Goal: Task Accomplishment & Management: Complete application form

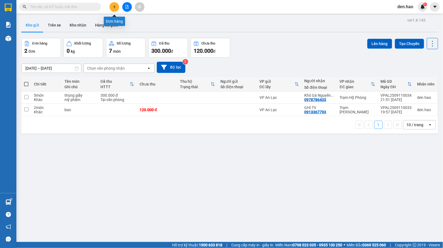
click at [113, 6] on icon "plus" at bounding box center [115, 7] width 4 height 4
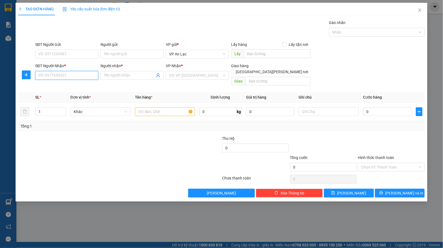
click at [75, 77] on input "SĐT Người Nhận *" at bounding box center [66, 75] width 63 height 9
click at [59, 89] on div "0947970050 - Loan" at bounding box center [67, 87] width 57 height 6
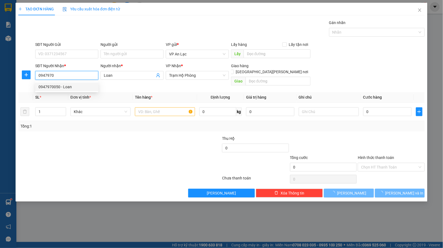
type input "0947970050"
type input "Loan"
type input "30.000"
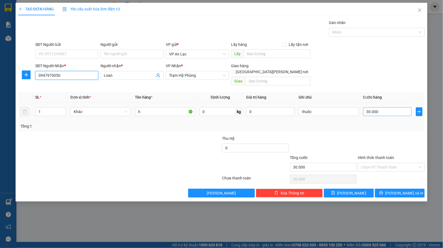
type input "0947970050"
click at [393, 107] on input "30.000" at bounding box center [387, 111] width 48 height 9
type input "0"
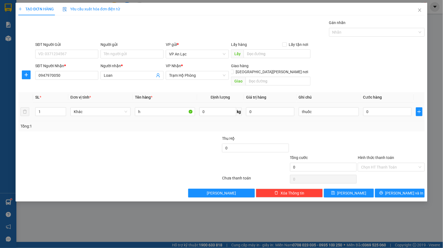
click at [362, 105] on td "0" at bounding box center [387, 112] width 53 height 18
click at [364, 107] on input "0" at bounding box center [387, 111] width 48 height 9
type input "20"
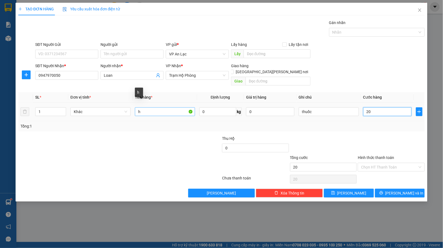
type input "20"
type input "20.000"
click at [163, 107] on input "h" at bounding box center [165, 111] width 60 height 9
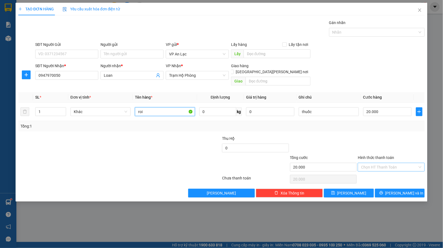
type input "roi"
click at [391, 163] on input "Hình thức thanh toán" at bounding box center [389, 167] width 57 height 8
click at [380, 170] on div "Tại văn phòng" at bounding box center [391, 173] width 60 height 6
type input "0"
click at [383, 191] on icon "printer" at bounding box center [382, 193] width 4 height 4
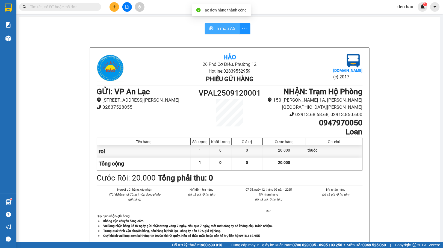
click at [231, 29] on span "In mẫu A5" at bounding box center [226, 28] width 20 height 7
click at [116, 10] on button at bounding box center [115, 7] width 10 height 10
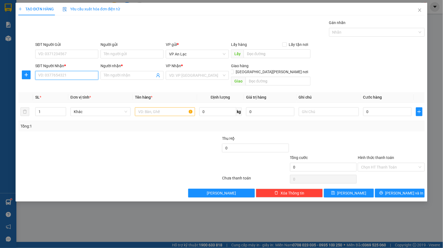
click at [58, 79] on input "SĐT Người Nhận *" at bounding box center [66, 75] width 63 height 9
click at [58, 87] on div "0329382184 - huy" at bounding box center [67, 87] width 57 height 6
type input "0329382184"
type input "huy"
type input "20.000"
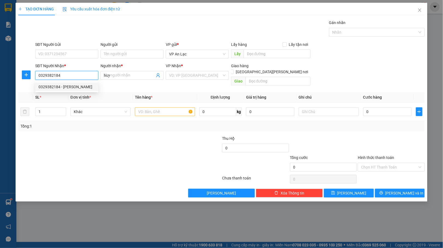
type input "20.000"
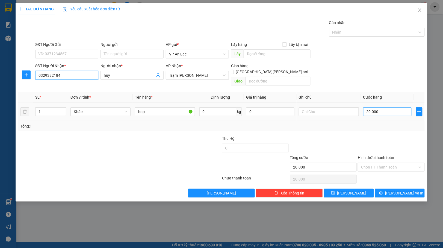
type input "0329382184"
click at [384, 107] on input "20.000" at bounding box center [387, 111] width 48 height 9
click at [378, 163] on input "Hình thức thanh toán" at bounding box center [389, 167] width 57 height 8
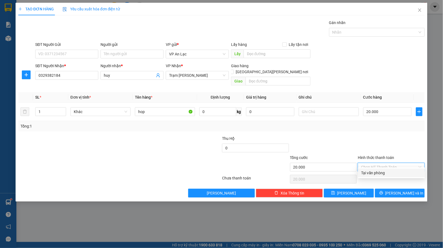
click at [377, 170] on div "Tại văn phòng" at bounding box center [391, 173] width 60 height 6
type input "0"
click at [397, 190] on span "[PERSON_NAME] và In" at bounding box center [405, 193] width 38 height 6
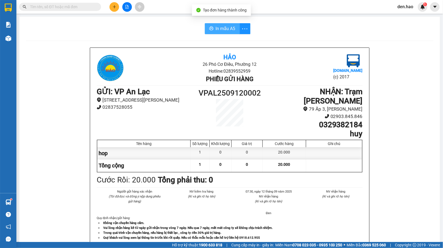
click at [226, 26] on span "In mẫu A5" at bounding box center [226, 28] width 20 height 7
click at [71, 2] on div "Kết quả tìm kiếm ( 0 ) Bộ lọc No Data" at bounding box center [53, 7] width 107 height 10
click at [71, 5] on input "text" at bounding box center [62, 7] width 64 height 6
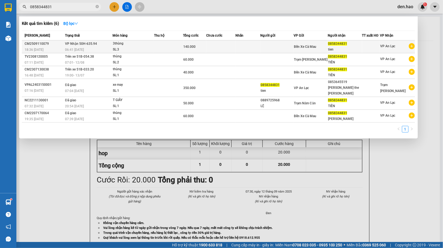
type input "0858344831"
click at [269, 48] on td at bounding box center [276, 46] width 33 height 13
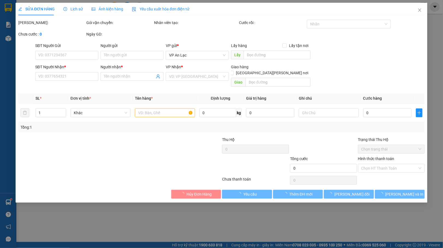
type input "0858344831"
type input "tien"
type input "140.000"
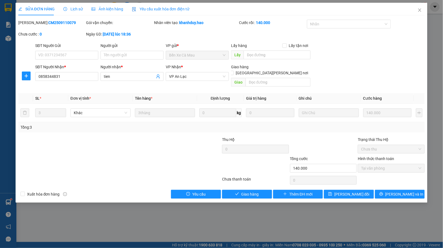
drag, startPoint x: 97, startPoint y: 1, endPoint x: 101, endPoint y: 19, distance: 17.7
click at [97, 7] on div "SỬA ĐƠN HÀNG Lịch sử Ảnh kiện hàng Yêu cầu xuất hóa đơn điện tử Total Paid Fee …" at bounding box center [221, 124] width 443 height 248
click at [104, 8] on span "Ảnh kiện hàng" at bounding box center [108, 9] width 32 height 4
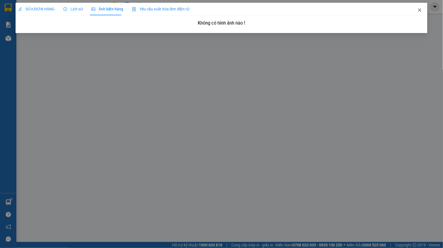
click at [420, 10] on icon "close" at bounding box center [420, 10] width 4 height 4
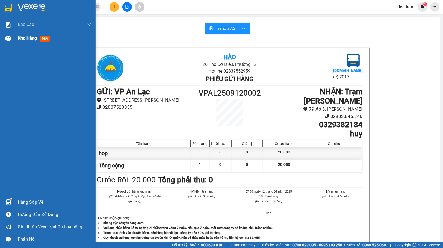
click at [9, 40] on img at bounding box center [8, 39] width 6 height 6
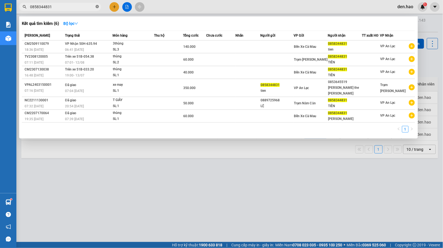
click at [97, 6] on icon "close-circle" at bounding box center [97, 6] width 3 height 3
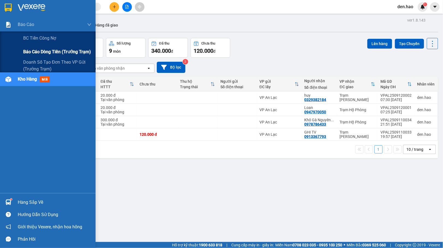
click at [26, 54] on span "Báo cáo dòng tiền (trưởng trạm)" at bounding box center [57, 51] width 68 height 7
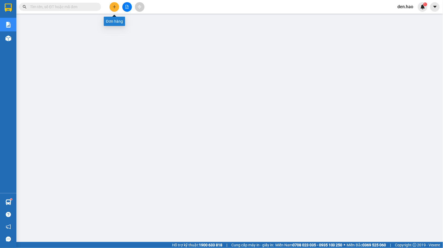
click at [116, 6] on icon "plus" at bounding box center [115, 7] width 4 height 4
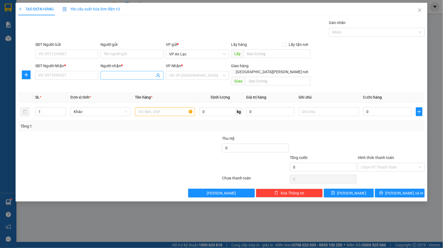
click at [120, 77] on input "Người nhận *" at bounding box center [129, 75] width 51 height 6
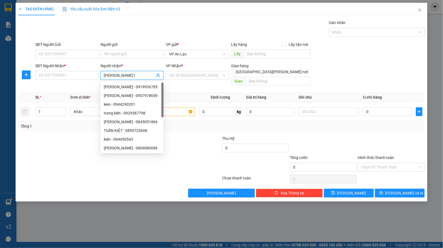
type input "kieu tv"
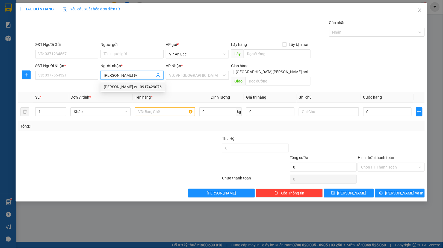
click at [120, 85] on div "kiều tv - 0917429076" at bounding box center [133, 87] width 58 height 6
type input "0917429076"
type input "kiều tv"
click at [208, 69] on div "VP Nhận *" at bounding box center [197, 67] width 63 height 8
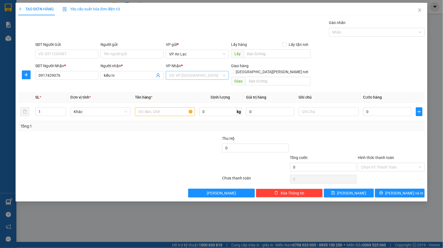
click at [206, 72] on input "search" at bounding box center [195, 75] width 53 height 8
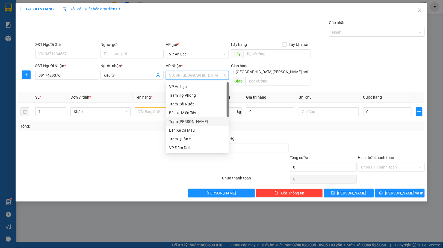
click at [187, 119] on div "Trạm [PERSON_NAME]" at bounding box center [197, 122] width 57 height 6
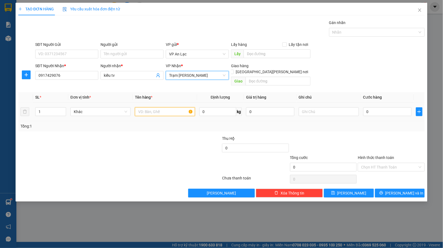
click at [141, 107] on input "text" at bounding box center [165, 111] width 60 height 9
type input "kien"
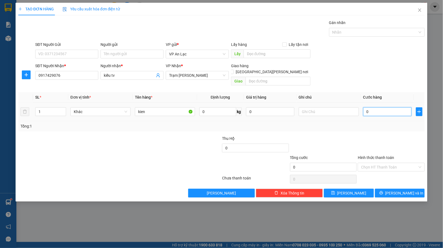
click at [364, 107] on input "0" at bounding box center [387, 111] width 48 height 9
type input "50"
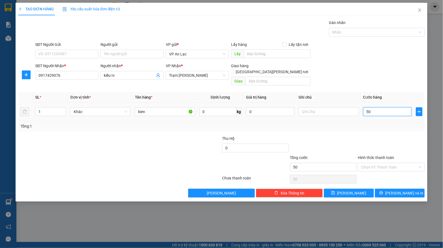
type input "500"
type input "50"
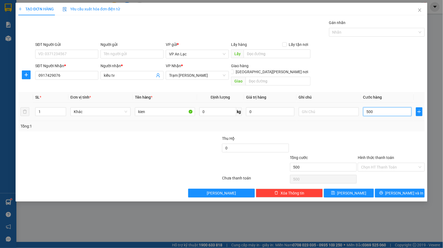
type input "50"
type input "50.000"
click at [404, 189] on button "[PERSON_NAME] và In" at bounding box center [400, 193] width 50 height 9
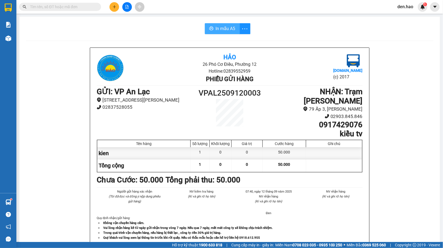
click at [216, 28] on span "In mẫu A5" at bounding box center [226, 28] width 20 height 7
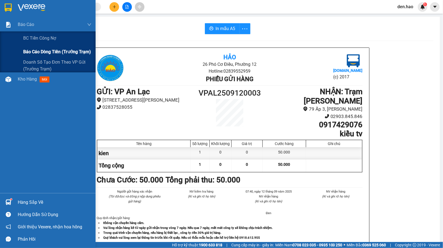
click at [34, 53] on span "Báo cáo dòng tiền (trưởng trạm)" at bounding box center [57, 51] width 68 height 7
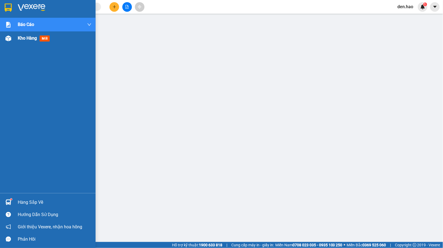
click at [9, 44] on div "Kho hàng mới" at bounding box center [48, 38] width 96 height 14
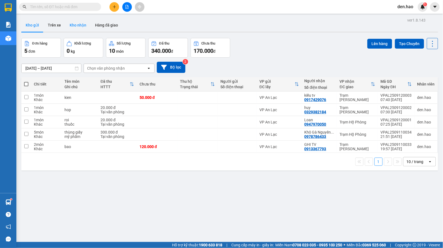
click at [72, 21] on button "Kho nhận" at bounding box center [77, 25] width 25 height 13
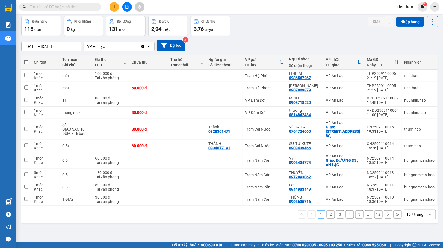
scroll to position [25, 0]
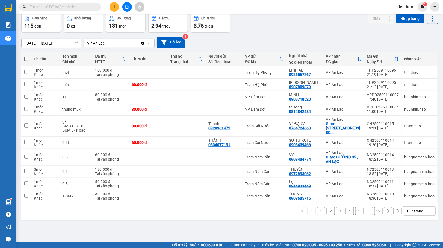
click at [375, 208] on button "12" at bounding box center [379, 211] width 8 height 8
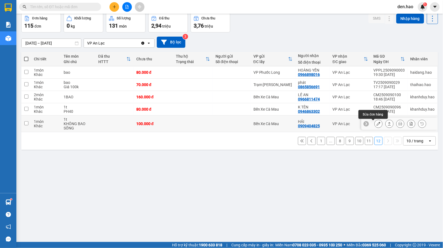
click at [377, 125] on icon at bounding box center [379, 124] width 4 height 4
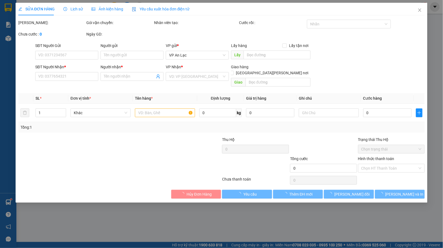
type input "0909404825"
type input "HẢI"
type input "100.000"
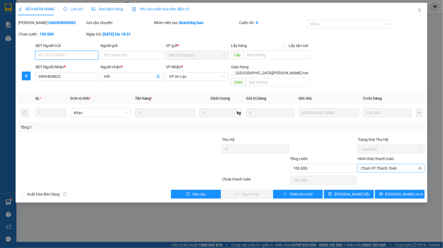
click at [382, 164] on span "Chọn HT Thanh Toán" at bounding box center [391, 168] width 60 height 8
click at [380, 172] on div "Tại văn phòng" at bounding box center [391, 174] width 60 height 6
type input "0"
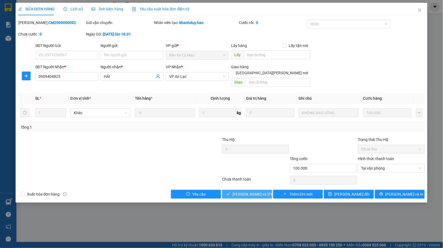
click at [242, 190] on button "[PERSON_NAME] và Giao hàng" at bounding box center [247, 194] width 50 height 9
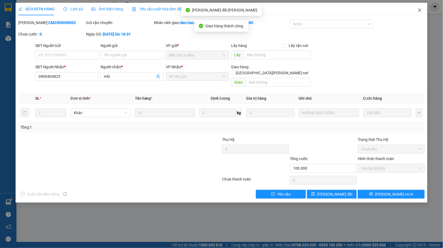
click at [417, 13] on span "Close" at bounding box center [419, 10] width 15 height 15
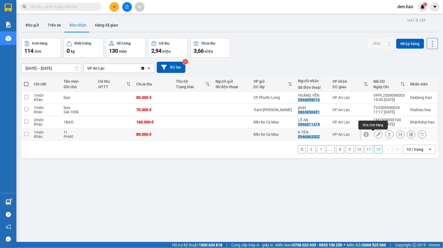
click at [377, 136] on icon at bounding box center [379, 135] width 4 height 4
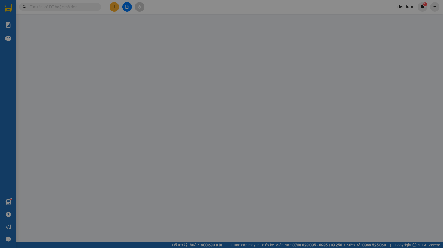
type input "0946863302"
type input "K TÊN"
type input "80.000"
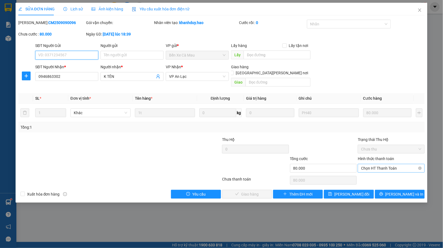
click at [378, 164] on span "Chọn HT Thanh Toán" at bounding box center [391, 168] width 60 height 8
drag, startPoint x: 368, startPoint y: 170, endPoint x: 341, endPoint y: 172, distance: 27.1
click at [368, 171] on div "Tại văn phòng" at bounding box center [391, 174] width 60 height 6
type input "0"
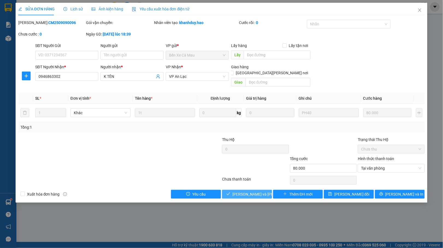
click at [243, 191] on span "[PERSON_NAME] và Giao hàng" at bounding box center [270, 194] width 74 height 6
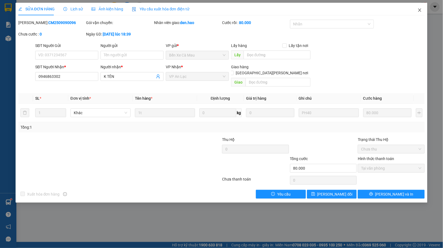
click at [416, 9] on span "Close" at bounding box center [419, 10] width 15 height 15
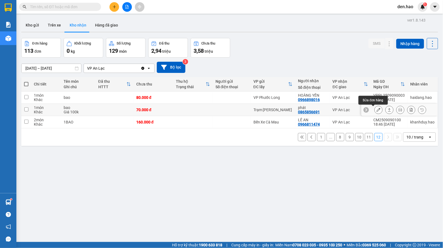
click at [377, 110] on icon at bounding box center [379, 110] width 4 height 4
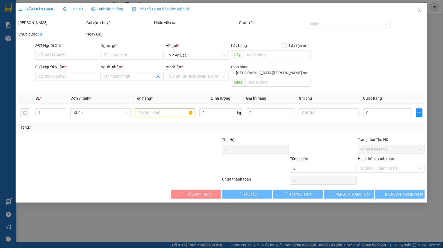
type input "0865856691"
type input "phát"
type input "70.000"
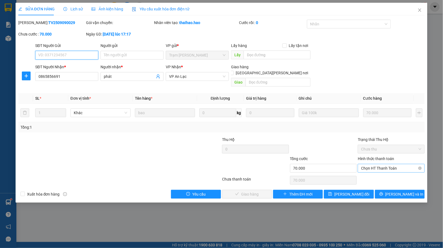
click at [369, 164] on span "Chọn HT Thanh Toán" at bounding box center [391, 168] width 60 height 8
drag, startPoint x: 366, startPoint y: 172, endPoint x: 297, endPoint y: 178, distance: 68.5
click at [364, 172] on div "Tại văn phòng" at bounding box center [391, 174] width 60 height 6
type input "0"
click at [246, 191] on span "[PERSON_NAME] và Giao hàng" at bounding box center [270, 194] width 74 height 6
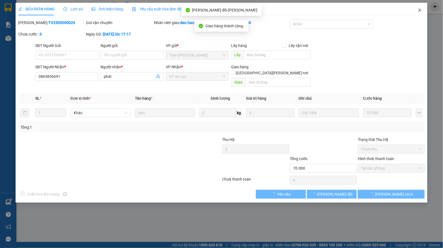
click at [419, 11] on icon "close" at bounding box center [420, 9] width 3 height 3
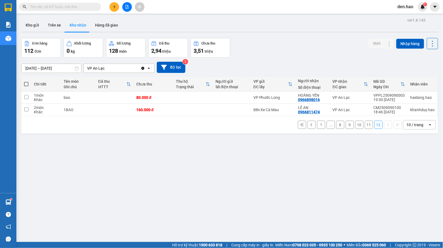
click at [365, 126] on button "11" at bounding box center [369, 125] width 8 height 8
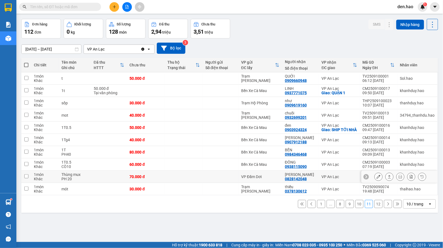
scroll to position [25, 0]
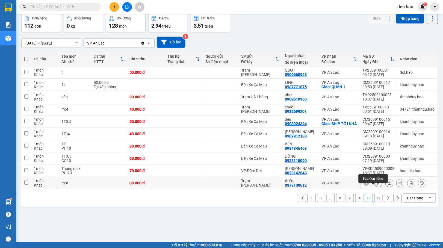
click at [377, 185] on icon at bounding box center [379, 183] width 4 height 4
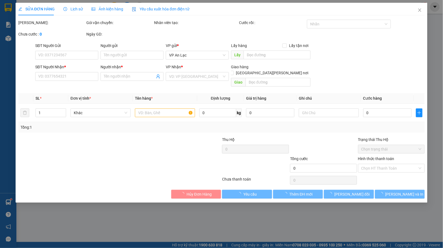
type input "0378130612"
type input "thiều"
type input "30.000"
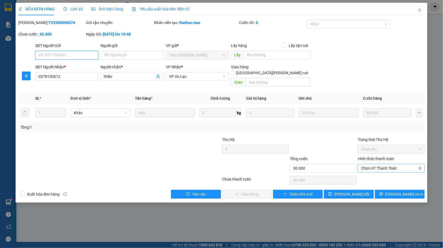
click at [369, 164] on span "Chọn HT Thanh Toán" at bounding box center [391, 168] width 60 height 8
click at [366, 173] on div "Tại văn phòng" at bounding box center [391, 174] width 60 height 6
type input "0"
click at [244, 191] on span "[PERSON_NAME] và Giao hàng" at bounding box center [270, 194] width 74 height 6
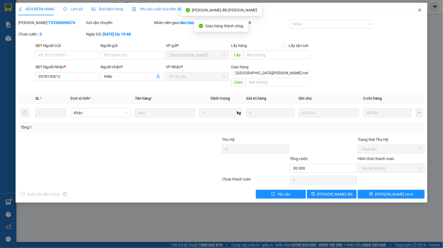
click at [422, 10] on span "Close" at bounding box center [419, 10] width 15 height 15
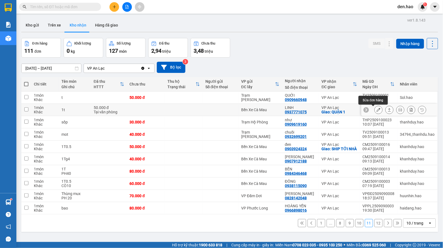
click at [377, 109] on icon at bounding box center [379, 110] width 4 height 4
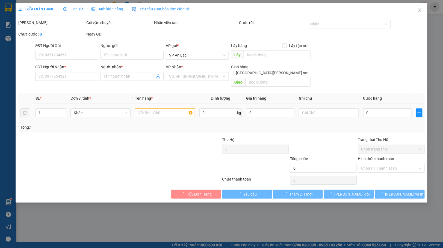
type input "0937771075"
type input "LINH"
checkbox input "true"
type input "QUẬN 1"
type input "50.000"
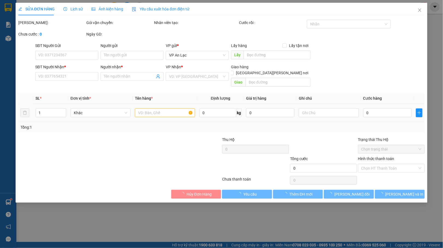
type input "0"
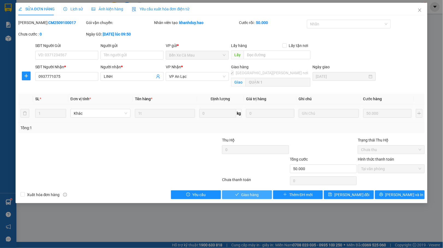
click at [250, 198] on button "Giao hàng" at bounding box center [247, 194] width 50 height 9
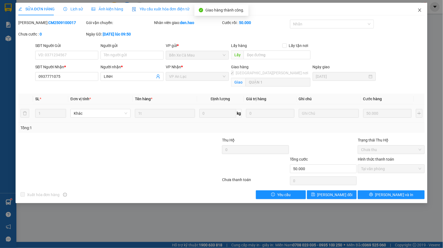
click at [420, 10] on icon "close" at bounding box center [420, 9] width 3 height 3
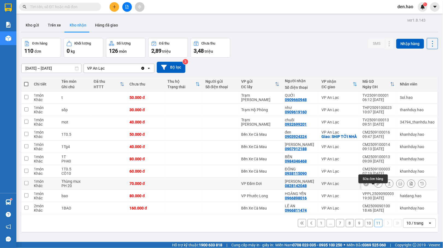
click at [375, 189] on button at bounding box center [379, 184] width 8 height 10
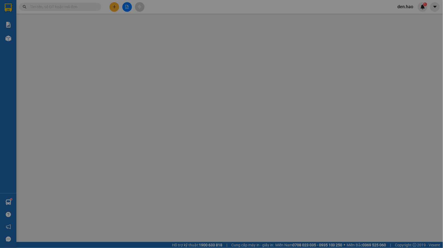
type input "0828142048"
type input "chí nhựt"
type input "70.000"
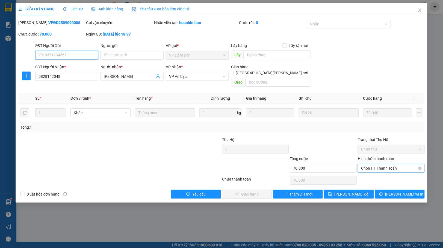
click at [384, 164] on span "Chọn HT Thanh Toán" at bounding box center [391, 168] width 60 height 8
drag, startPoint x: 367, startPoint y: 172, endPoint x: 361, endPoint y: 174, distance: 6.9
click at [367, 172] on div "Tại văn phòng" at bounding box center [391, 174] width 60 height 6
type input "0"
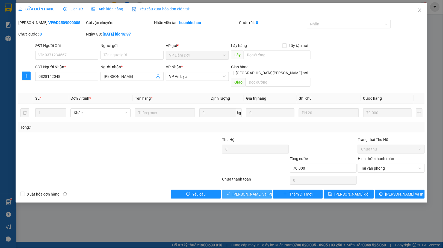
click at [256, 191] on span "[PERSON_NAME] và Giao hàng" at bounding box center [270, 194] width 74 height 6
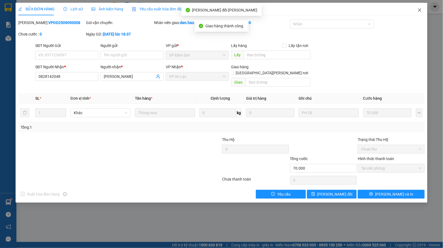
click at [417, 11] on span "Close" at bounding box center [419, 10] width 15 height 15
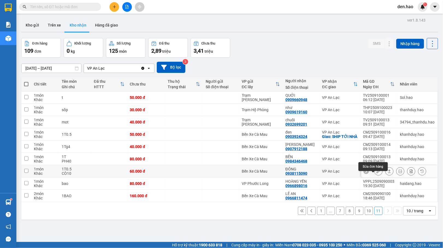
click at [377, 173] on icon at bounding box center [379, 171] width 4 height 4
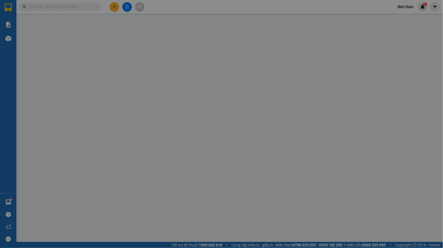
type input "0938115090"
type input "ĐÔNG"
type input "60.000"
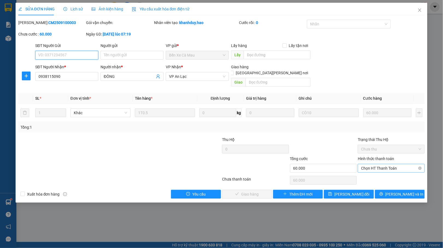
click at [378, 164] on span "Chọn HT Thanh Toán" at bounding box center [391, 168] width 60 height 8
click at [371, 171] on div "Tại văn phòng" at bounding box center [391, 174] width 60 height 6
type input "0"
drag, startPoint x: 242, startPoint y: 186, endPoint x: 254, endPoint y: 179, distance: 14.3
click at [242, 191] on span "[PERSON_NAME] và Giao hàng" at bounding box center [270, 194] width 74 height 6
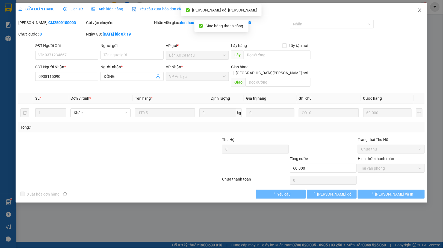
click at [421, 9] on icon "close" at bounding box center [420, 10] width 4 height 4
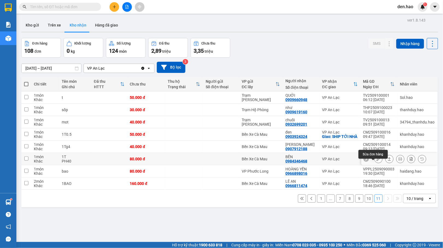
click at [377, 161] on icon at bounding box center [379, 159] width 4 height 4
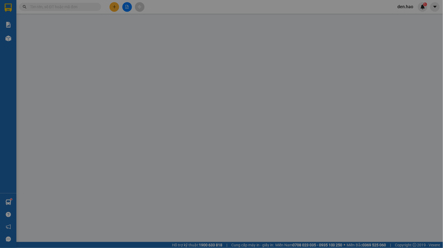
type input "0984346468"
type input "BỀN"
type input "80.000"
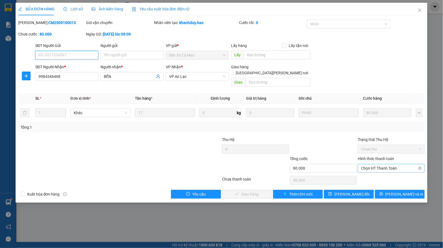
drag, startPoint x: 395, startPoint y: 163, endPoint x: 389, endPoint y: 163, distance: 5.2
click at [394, 164] on span "Chọn HT Thanh Toán" at bounding box center [391, 168] width 60 height 8
click at [362, 171] on div "Tại văn phòng" at bounding box center [391, 174] width 60 height 6
type input "0"
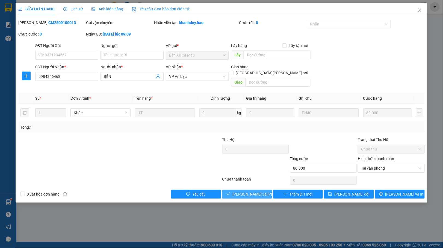
click at [244, 190] on button "[PERSON_NAME] và Giao hàng" at bounding box center [247, 194] width 50 height 9
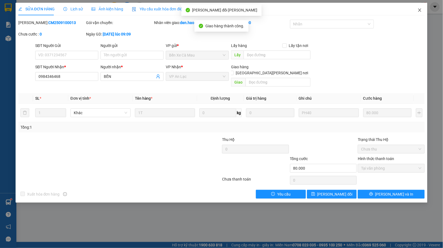
click at [420, 9] on icon "close" at bounding box center [420, 10] width 4 height 4
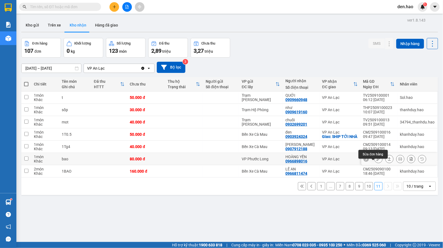
click at [375, 161] on button at bounding box center [379, 159] width 8 height 10
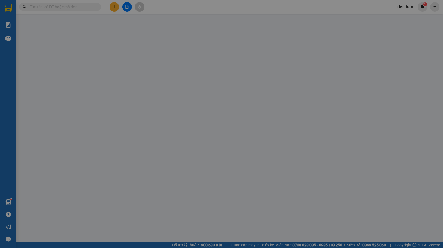
type input "0966898016"
type input "HOÀNG YẾN"
type input "80.000"
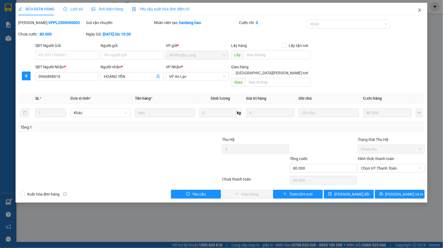
click at [416, 10] on span "Close" at bounding box center [419, 10] width 15 height 15
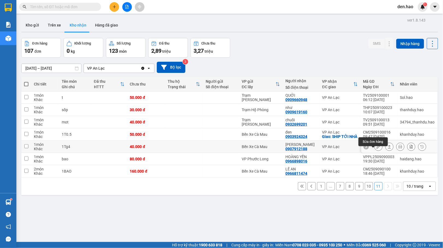
click at [377, 149] on icon at bounding box center [379, 147] width 4 height 4
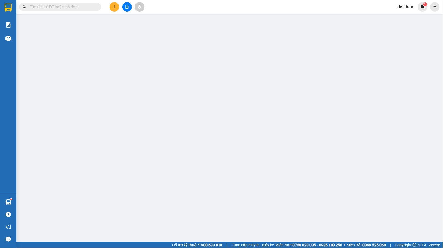
type input "0907912188"
type input "HUY HUỲNH"
type input "40.000"
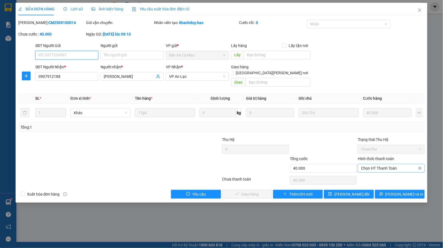
click at [373, 164] on span "Chọn HT Thanh Toán" at bounding box center [391, 168] width 60 height 8
click at [370, 171] on div "Tại văn phòng" at bounding box center [391, 174] width 60 height 6
type input "0"
click at [254, 191] on span "[PERSON_NAME] và Giao hàng" at bounding box center [270, 194] width 74 height 6
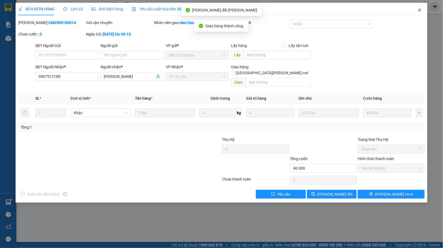
click at [423, 12] on span "Close" at bounding box center [419, 10] width 15 height 15
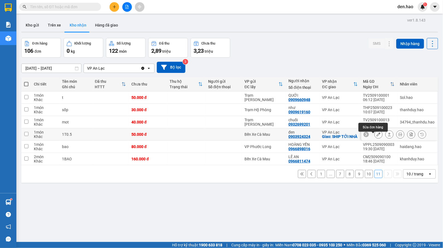
click at [377, 136] on icon at bounding box center [379, 135] width 4 height 4
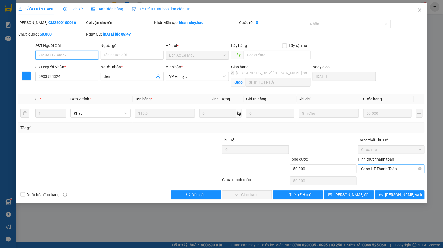
click at [374, 166] on span "Chọn HT Thanh Toán" at bounding box center [391, 169] width 60 height 8
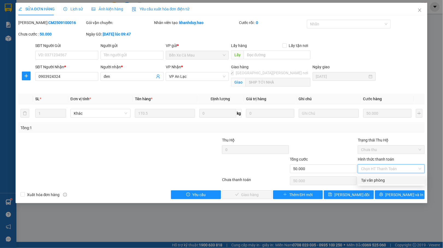
click at [362, 178] on div "Tại văn phòng" at bounding box center [391, 180] width 60 height 6
type input "0"
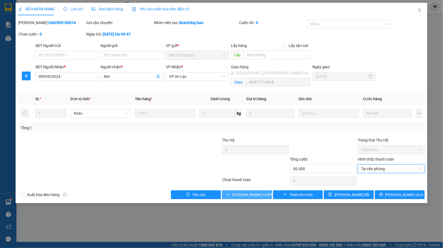
click at [244, 193] on span "[PERSON_NAME] và Giao hàng" at bounding box center [270, 195] width 74 height 6
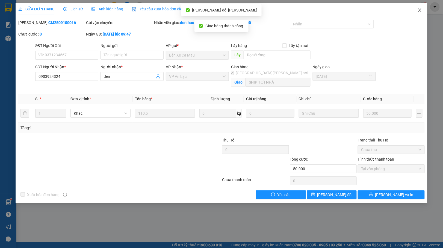
click at [417, 10] on span "Close" at bounding box center [419, 10] width 15 height 15
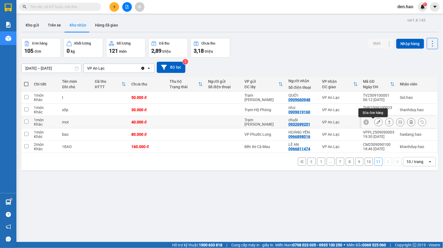
click at [377, 123] on icon at bounding box center [379, 122] width 4 height 4
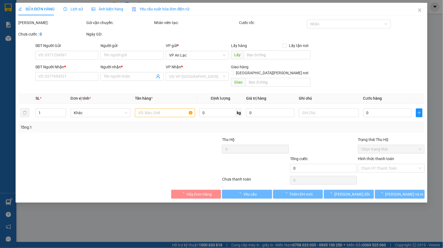
type input "0932699201"
type input "chuối"
type input "40.000"
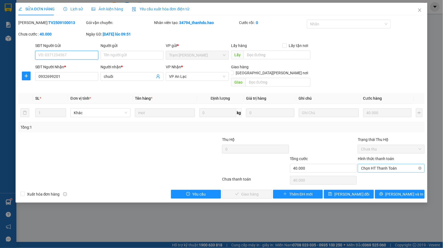
click at [375, 164] on span "Chọn HT Thanh Toán" at bounding box center [391, 168] width 60 height 8
drag, startPoint x: 370, startPoint y: 171, endPoint x: 364, endPoint y: 171, distance: 6.0
click at [370, 171] on div "Tại văn phòng" at bounding box center [391, 174] width 60 height 6
type input "0"
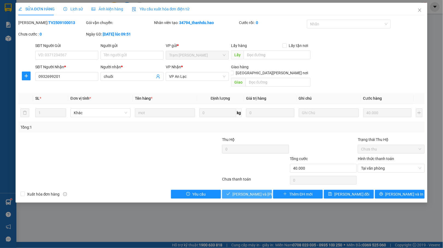
click at [245, 191] on span "[PERSON_NAME] và Giao hàng" at bounding box center [270, 194] width 74 height 6
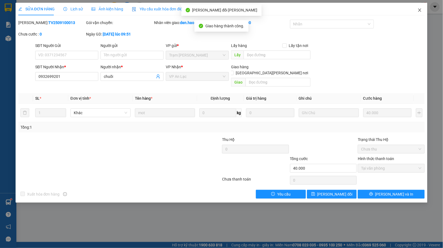
click at [423, 10] on span "Close" at bounding box center [419, 10] width 15 height 15
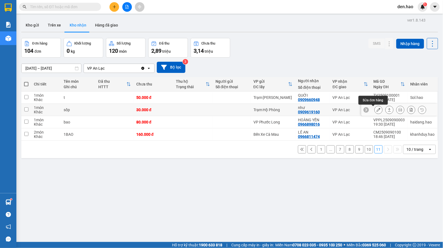
click at [375, 110] on button at bounding box center [379, 110] width 8 height 10
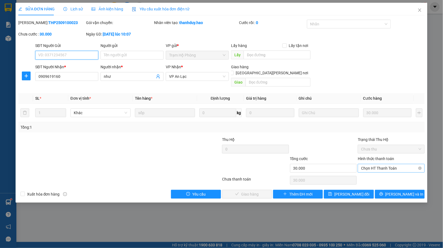
click at [368, 164] on span "Chọn HT Thanh Toán" at bounding box center [391, 168] width 60 height 8
drag, startPoint x: 360, startPoint y: 172, endPoint x: 355, endPoint y: 173, distance: 5.3
click at [358, 172] on div "Tại văn phòng" at bounding box center [391, 173] width 67 height 9
type input "0"
drag, startPoint x: 236, startPoint y: 189, endPoint x: 241, endPoint y: 180, distance: 10.1
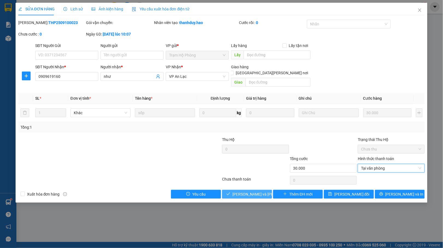
click at [236, 191] on span "[PERSON_NAME] và Giao hàng" at bounding box center [270, 194] width 74 height 6
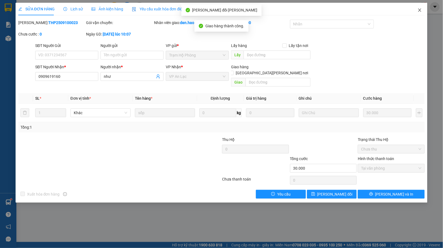
click at [419, 12] on icon "close" at bounding box center [420, 10] width 4 height 4
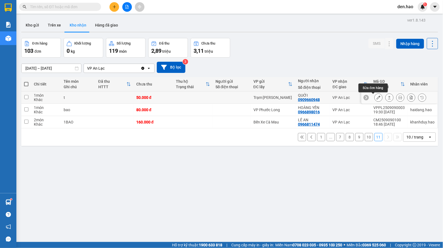
click at [375, 99] on button at bounding box center [379, 98] width 8 height 10
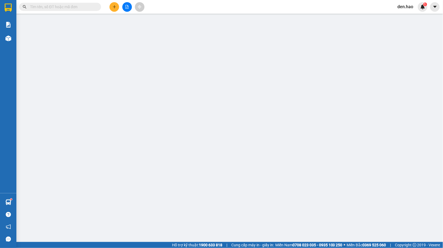
type input "0909660948"
type input "QUỚI"
type input "50.000"
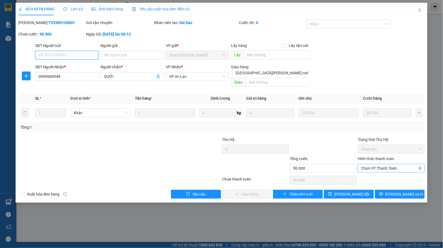
click at [367, 164] on span "Chọn HT Thanh Toán" at bounding box center [391, 168] width 60 height 8
click at [362, 171] on div "Tại văn phòng" at bounding box center [391, 174] width 60 height 6
type input "0"
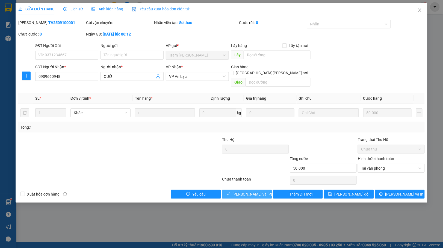
click at [264, 191] on span "[PERSON_NAME] và Giao hàng" at bounding box center [270, 194] width 74 height 6
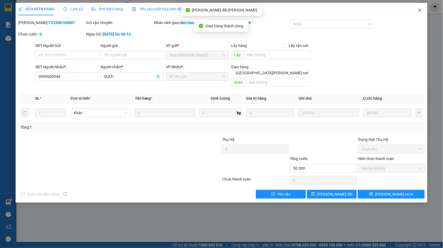
click at [422, 8] on span "Close" at bounding box center [419, 10] width 15 height 15
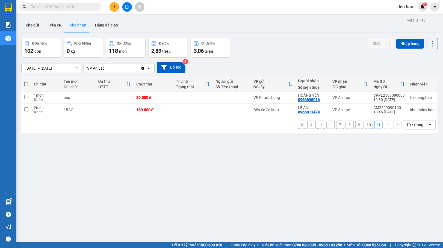
click at [365, 124] on button "10" at bounding box center [369, 125] width 8 height 8
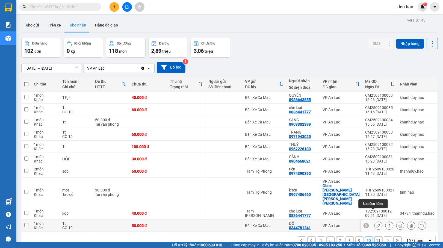
click at [377, 224] on icon at bounding box center [379, 226] width 4 height 4
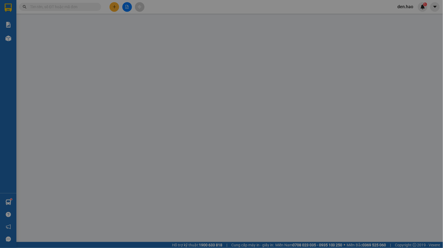
type input "0344781241"
type input "ĐÔ"
type input "50.000"
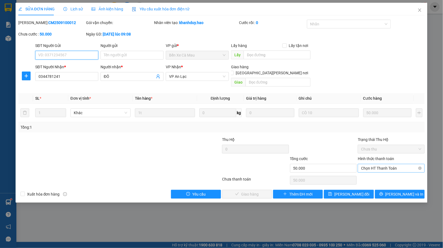
click at [368, 164] on span "Chọn HT Thanh Toán" at bounding box center [391, 168] width 60 height 8
click at [370, 172] on div "Tại văn phòng" at bounding box center [391, 174] width 60 height 6
type input "0"
click at [239, 190] on button "[PERSON_NAME] và Giao hàng" at bounding box center [247, 194] width 50 height 9
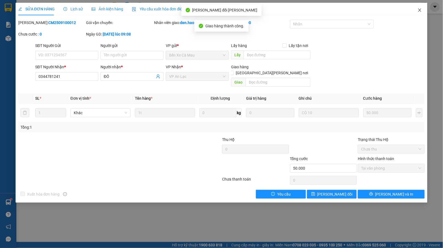
click at [420, 14] on span "Close" at bounding box center [419, 10] width 15 height 15
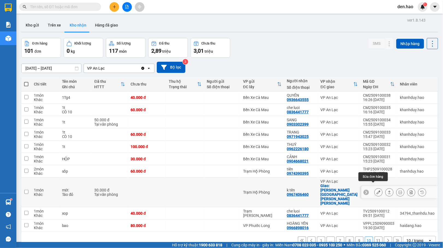
click at [375, 188] on button at bounding box center [379, 193] width 8 height 10
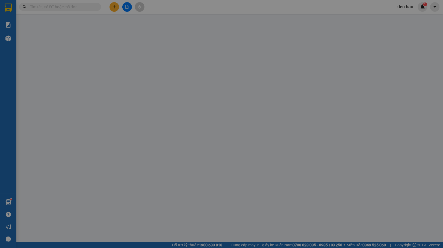
type input "0967406460"
type input "k tên"
checkbox input "true"
type input "bình Hưng hoà bình tân"
type input "30.000"
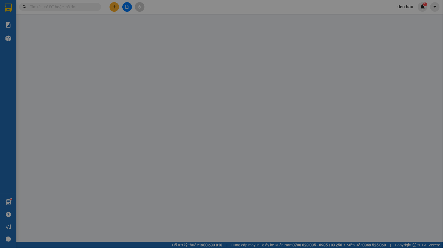
type input "0"
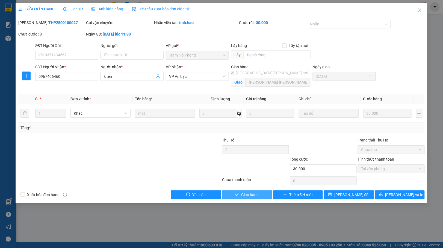
click at [247, 193] on span "Giao hàng" at bounding box center [249, 195] width 17 height 6
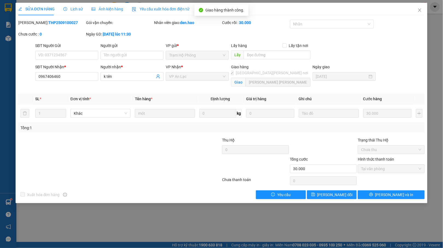
click at [435, 16] on div "SỬA ĐƠN HÀNG Lịch sử Ảnh kiện hàng Yêu cầu xuất hóa đơn điện tử Total Paid Fee …" at bounding box center [221, 124] width 443 height 248
click at [421, 12] on icon "close" at bounding box center [420, 10] width 4 height 4
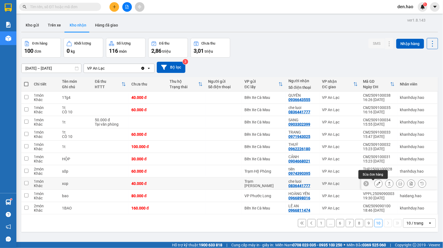
click at [377, 184] on icon at bounding box center [379, 184] width 4 height 4
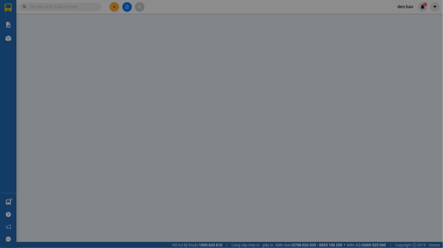
type input "0836441777"
type input "che luoi"
type input "40.000"
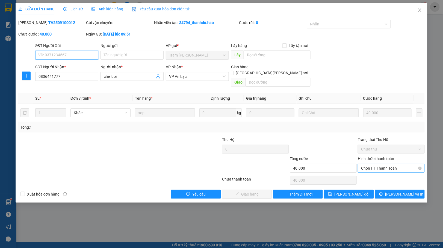
click at [378, 164] on span "Chọn HT Thanh Toán" at bounding box center [391, 168] width 60 height 8
click at [375, 172] on div "Tại văn phòng" at bounding box center [391, 174] width 60 height 6
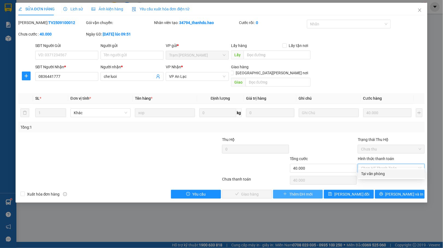
type input "0"
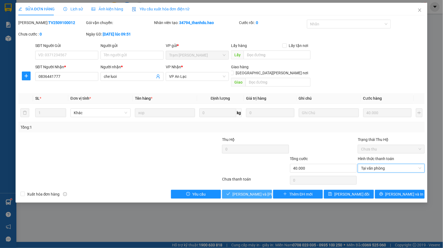
click at [249, 190] on button "[PERSON_NAME] và Giao hàng" at bounding box center [247, 194] width 50 height 9
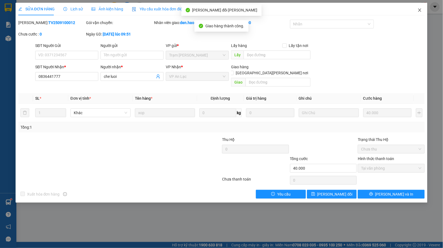
click at [418, 11] on icon "close" at bounding box center [420, 10] width 4 height 4
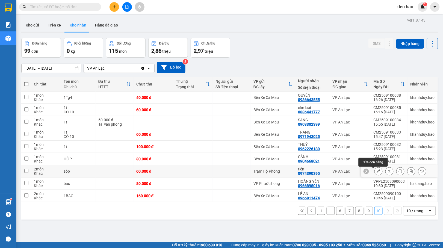
click at [377, 170] on icon at bounding box center [379, 171] width 4 height 4
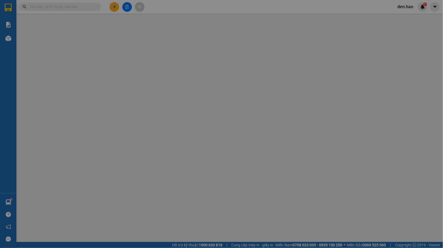
type input "0974390395"
type input "tiên"
type input "60.000"
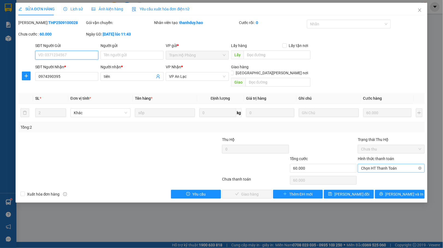
click at [374, 164] on span "Chọn HT Thanh Toán" at bounding box center [391, 168] width 60 height 8
click at [372, 171] on div "Tại văn phòng" at bounding box center [391, 174] width 60 height 6
type input "0"
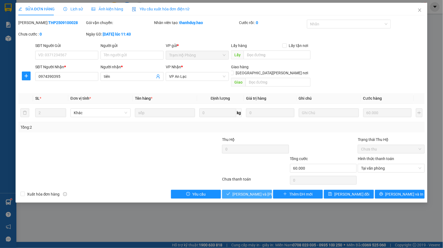
click at [242, 190] on button "[PERSON_NAME] và Giao hàng" at bounding box center [247, 194] width 50 height 9
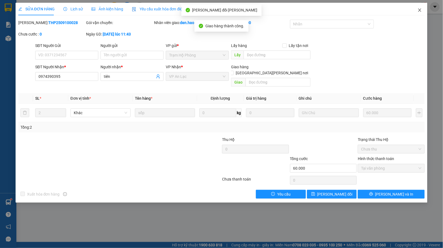
click at [421, 9] on icon "close" at bounding box center [420, 10] width 4 height 4
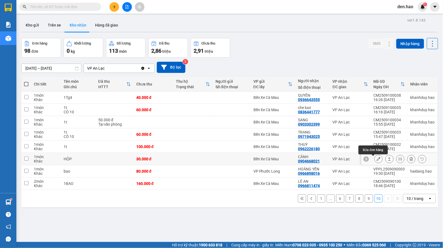
click at [377, 158] on icon at bounding box center [379, 159] width 4 height 4
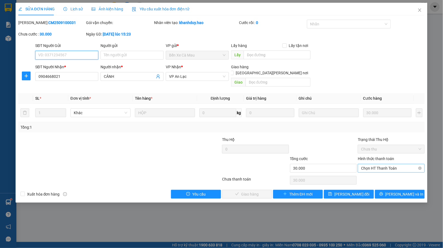
click at [383, 166] on span "Chọn HT Thanh Toán" at bounding box center [391, 168] width 60 height 8
click at [373, 170] on div "Tại văn phòng" at bounding box center [391, 173] width 67 height 9
type input "0"
click at [237, 191] on span "[PERSON_NAME] và Giao hàng" at bounding box center [270, 194] width 74 height 6
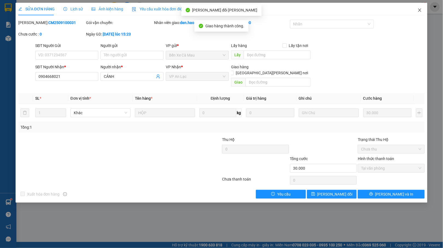
click at [419, 10] on icon "close" at bounding box center [420, 10] width 4 height 4
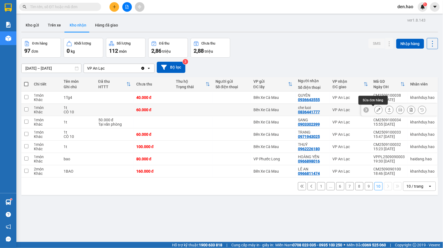
click at [375, 110] on button at bounding box center [379, 110] width 8 height 10
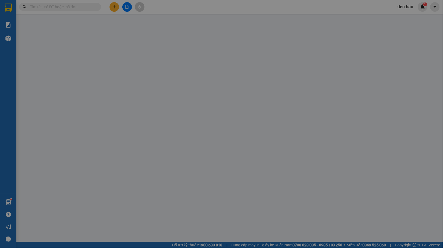
type input "0836441777"
type input "che luoi"
type input "60.000"
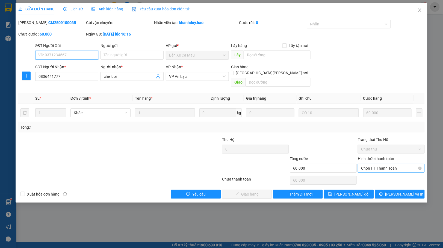
click at [364, 164] on span "Chọn HT Thanh Toán" at bounding box center [391, 168] width 60 height 8
click at [372, 172] on div "Tại văn phòng" at bounding box center [391, 174] width 60 height 6
type input "0"
click at [236, 191] on span "[PERSON_NAME] và Giao hàng" at bounding box center [270, 194] width 74 height 6
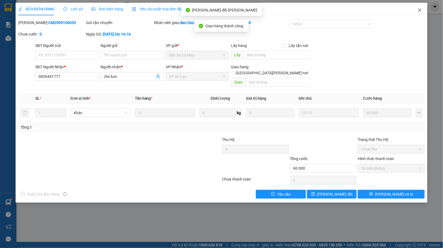
click at [416, 10] on span "Close" at bounding box center [419, 10] width 15 height 15
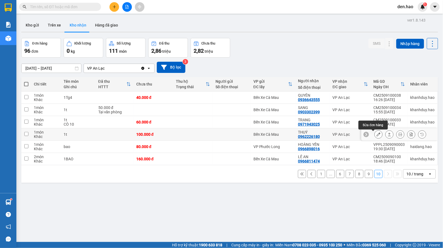
click at [375, 135] on button at bounding box center [379, 135] width 8 height 10
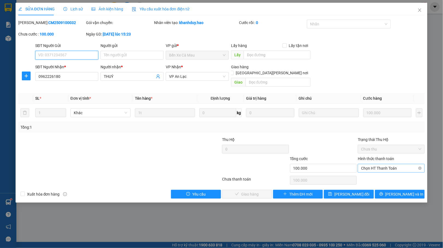
click at [367, 164] on span "Chọn HT Thanh Toán" at bounding box center [391, 168] width 60 height 8
click at [363, 168] on div "Hình thức thanh toán Chọn HT Thanh Toán" at bounding box center [391, 165] width 67 height 19
click at [381, 164] on span "Chọn HT Thanh Toán" at bounding box center [391, 168] width 60 height 8
click at [373, 174] on div "Tại văn phòng" at bounding box center [391, 174] width 60 height 6
type input "0"
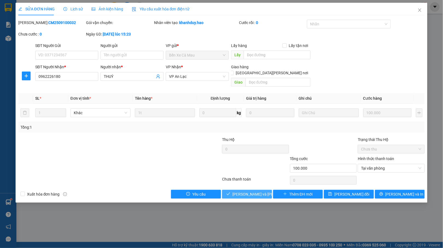
click at [254, 191] on span "[PERSON_NAME] và Giao hàng" at bounding box center [270, 194] width 74 height 6
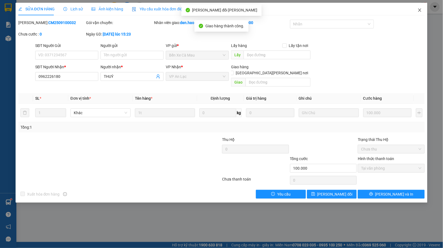
click at [419, 9] on icon "close" at bounding box center [420, 10] width 4 height 4
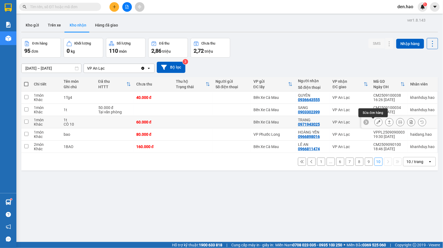
click at [377, 123] on icon at bounding box center [379, 122] width 4 height 4
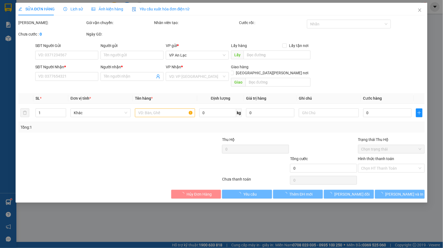
type input "0971943025"
type input "TRANG"
type input "60.000"
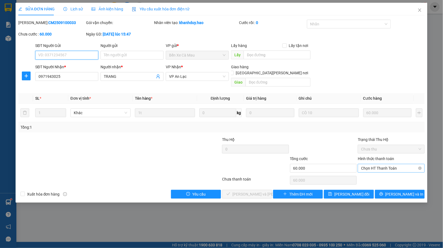
click at [383, 164] on span "Chọn HT Thanh Toán" at bounding box center [391, 168] width 60 height 8
click at [381, 176] on div "Tại văn phòng" at bounding box center [391, 174] width 60 height 6
type input "0"
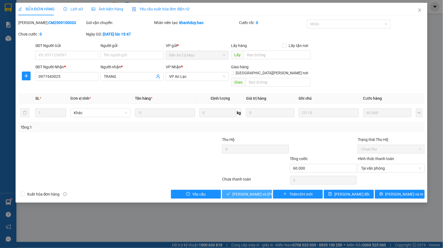
click at [244, 190] on button "[PERSON_NAME] và Giao hàng" at bounding box center [247, 194] width 50 height 9
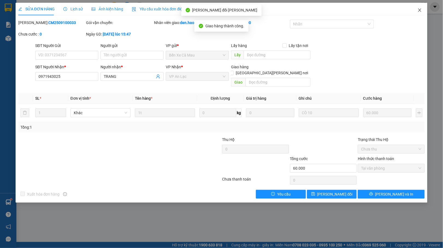
click at [421, 10] on icon "close" at bounding box center [420, 9] width 3 height 3
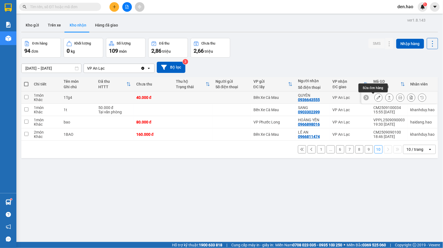
click at [375, 97] on button at bounding box center [379, 98] width 8 height 10
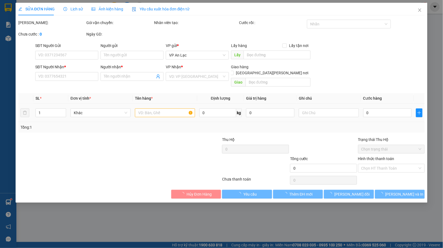
type input "0936643555"
type input "QUYÊN"
type input "40.000"
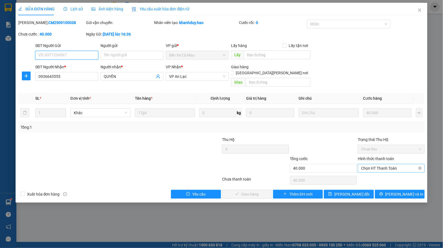
click at [383, 164] on span "Chọn HT Thanh Toán" at bounding box center [391, 168] width 60 height 8
click at [370, 173] on div "Tại văn phòng" at bounding box center [391, 174] width 60 height 6
type input "0"
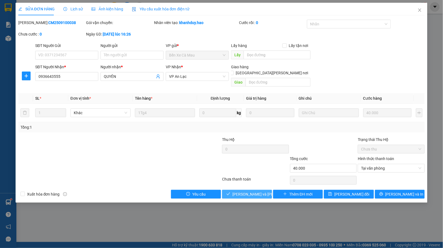
click at [255, 191] on span "[PERSON_NAME] và Giao hàng" at bounding box center [270, 194] width 74 height 6
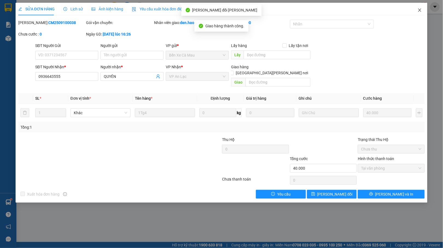
click at [419, 10] on icon "close" at bounding box center [420, 10] width 4 height 4
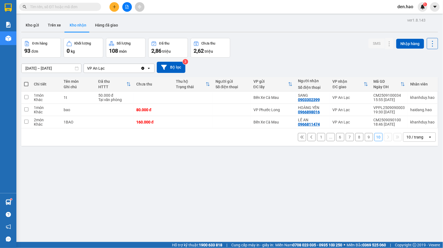
click at [365, 137] on button "9" at bounding box center [369, 137] width 8 height 8
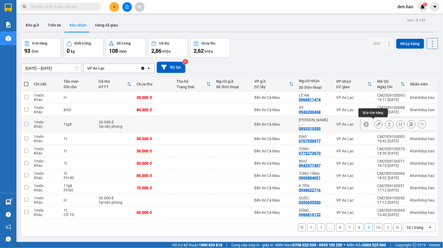
click at [377, 123] on icon at bounding box center [379, 124] width 4 height 4
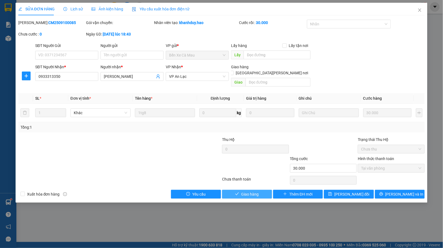
click at [249, 191] on span "Giao hàng" at bounding box center [249, 194] width 17 height 6
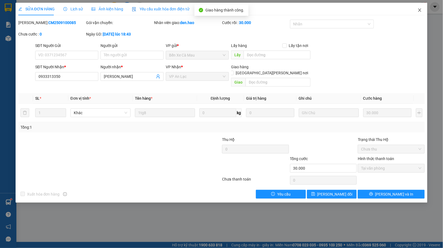
click at [421, 13] on span "Close" at bounding box center [419, 10] width 15 height 15
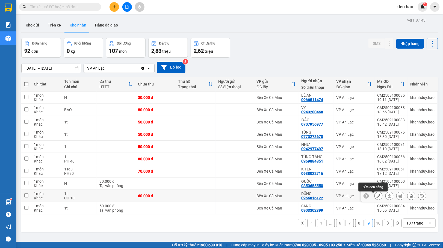
click at [375, 196] on button at bounding box center [379, 196] width 8 height 10
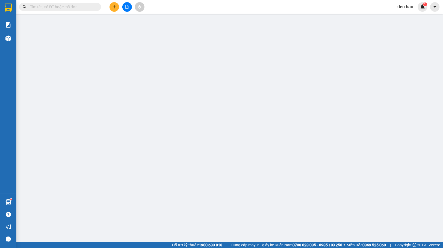
type input "0966816122"
type input "DŨNG"
type input "60.000"
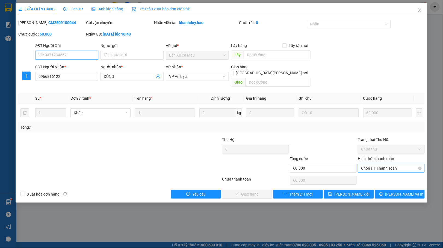
click at [370, 164] on span "Chọn HT Thanh Toán" at bounding box center [391, 168] width 60 height 8
drag, startPoint x: 369, startPoint y: 172, endPoint x: 315, endPoint y: 174, distance: 54.2
click at [368, 172] on div "Tại văn phòng" at bounding box center [391, 174] width 60 height 6
type input "0"
click at [257, 191] on span "[PERSON_NAME] và Giao hàng" at bounding box center [270, 194] width 74 height 6
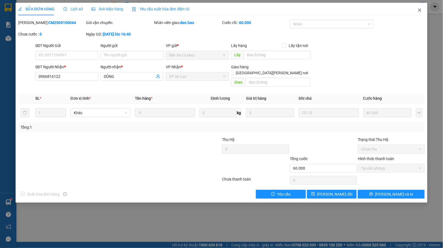
click at [420, 9] on icon "close" at bounding box center [420, 10] width 4 height 4
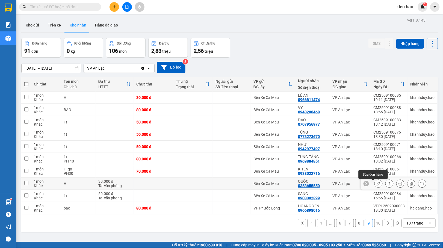
click at [377, 185] on icon at bounding box center [379, 184] width 4 height 4
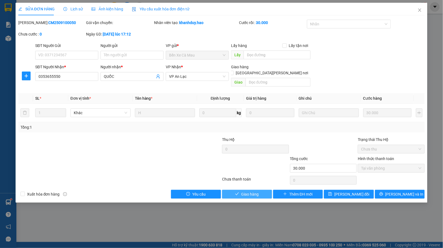
click at [245, 191] on span "Giao hàng" at bounding box center [249, 194] width 17 height 6
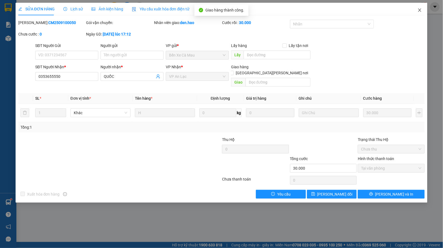
click at [421, 10] on icon "close" at bounding box center [420, 10] width 4 height 4
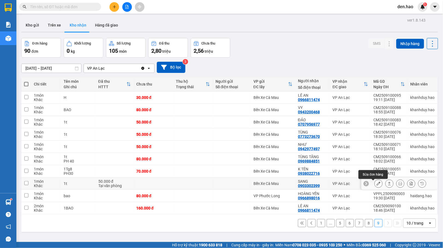
click at [377, 183] on icon at bounding box center [379, 184] width 4 height 4
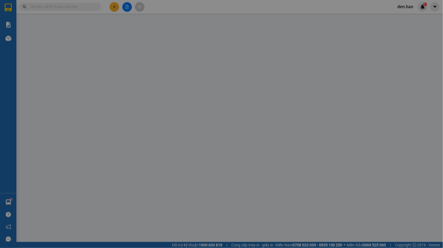
type input "0903302399"
type input "SANG"
type input "50.000"
type input "0"
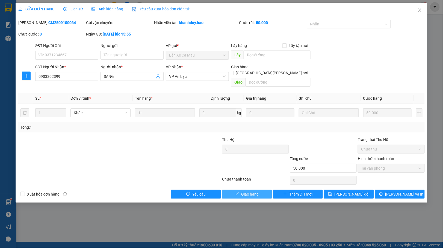
click at [245, 191] on span "Giao hàng" at bounding box center [249, 194] width 17 height 6
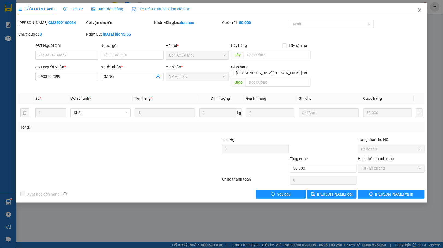
click at [424, 9] on span "Close" at bounding box center [419, 10] width 15 height 15
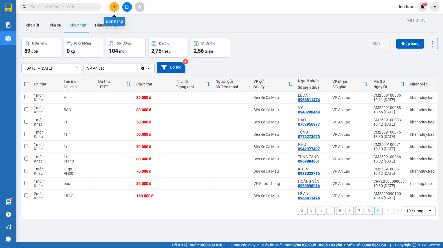
click at [114, 6] on icon "plus" at bounding box center [114, 6] width 0 height 3
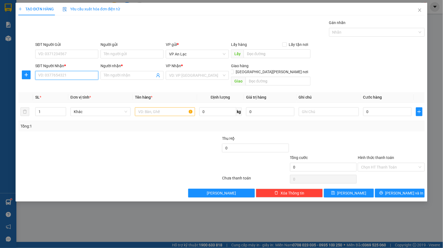
click at [84, 79] on input "SĐT Người Nhận *" at bounding box center [66, 75] width 63 height 9
type input "0915111441"
click at [144, 78] on input "Người nhận *" at bounding box center [129, 75] width 51 height 6
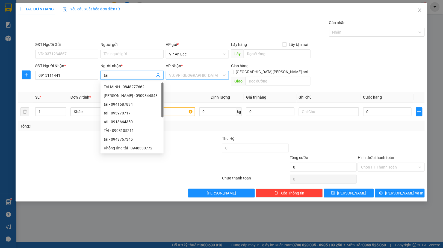
type input "tai"
click at [192, 75] on input "search" at bounding box center [195, 75] width 53 height 8
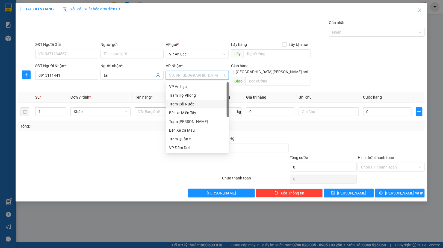
click at [189, 105] on div "Trạm Cái Nước" at bounding box center [197, 104] width 57 height 6
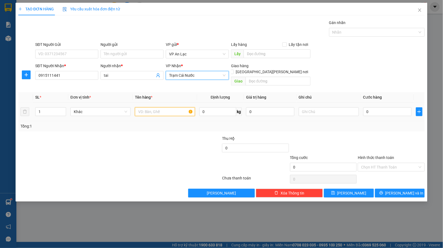
click at [152, 107] on input "text" at bounding box center [165, 111] width 60 height 9
type input "kien"
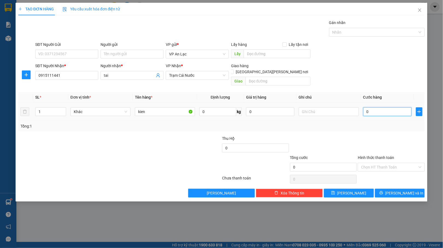
click at [364, 107] on input "0" at bounding box center [387, 111] width 48 height 9
type input "70"
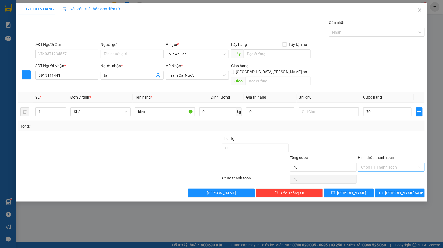
type input "70.000"
click at [380, 163] on input "Hình thức thanh toán" at bounding box center [389, 167] width 57 height 8
click at [378, 171] on div "Tại văn phòng" at bounding box center [391, 173] width 60 height 6
type input "0"
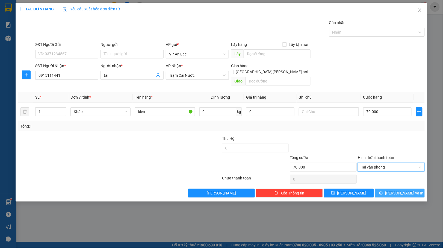
click at [388, 189] on button "[PERSON_NAME] và In" at bounding box center [400, 193] width 50 height 9
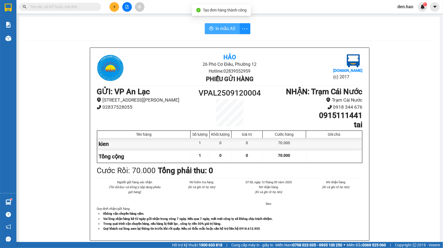
click at [217, 27] on span "In mẫu A5" at bounding box center [226, 28] width 20 height 7
click at [112, 5] on button at bounding box center [115, 7] width 10 height 10
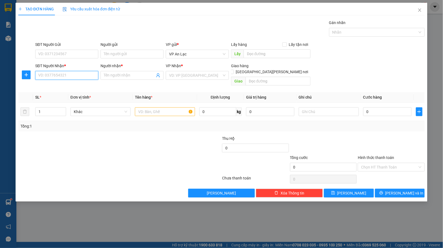
click at [39, 75] on input "SĐT Người Nhận *" at bounding box center [66, 75] width 63 height 9
click at [422, 8] on span "Close" at bounding box center [419, 10] width 15 height 15
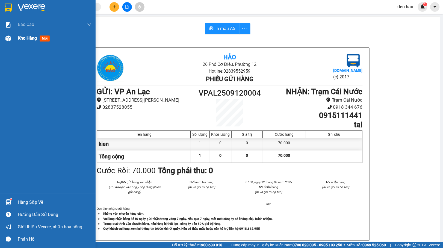
click at [8, 38] on img at bounding box center [8, 39] width 6 height 6
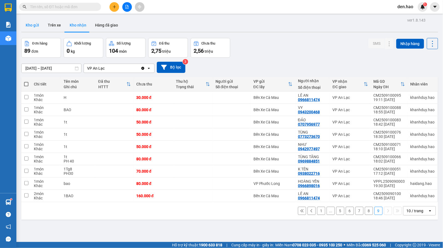
click at [34, 26] on button "Kho gửi" at bounding box center [32, 25] width 22 height 13
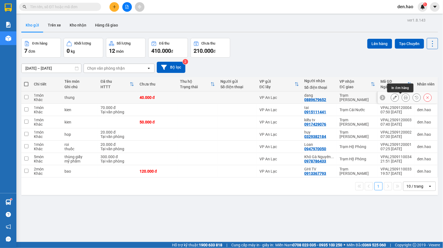
click at [404, 98] on icon at bounding box center [406, 98] width 4 height 4
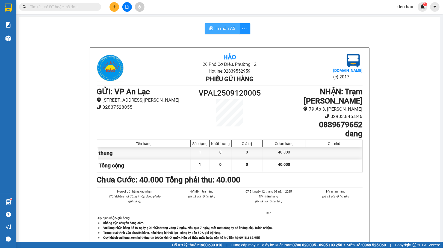
click at [219, 30] on span "In mẫu A5" at bounding box center [226, 28] width 20 height 7
click at [112, 5] on button at bounding box center [115, 7] width 10 height 10
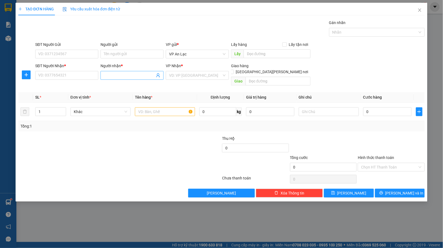
click at [113, 73] on input "Người nhận *" at bounding box center [129, 75] width 51 height 6
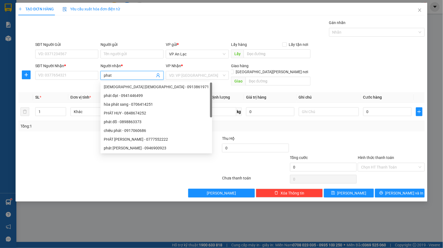
type input "phat c"
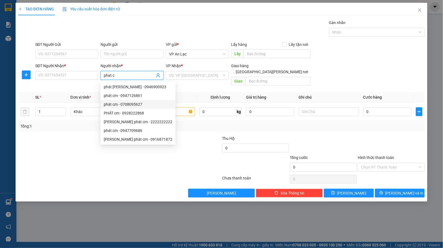
click at [136, 102] on div "phát cm - 0708095627" at bounding box center [138, 104] width 69 height 6
type input "0708095627"
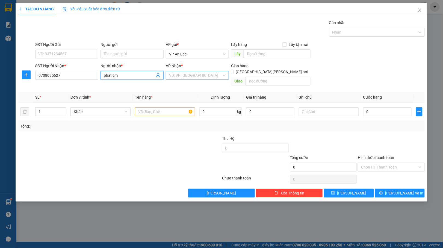
type input "phát cm"
click at [184, 79] on input "search" at bounding box center [195, 75] width 53 height 8
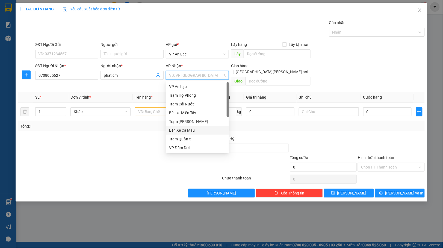
click at [186, 130] on div "Bến Xe Cà Mau" at bounding box center [197, 130] width 57 height 6
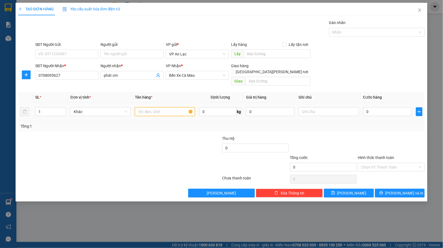
click at [142, 107] on input "text" at bounding box center [165, 111] width 60 height 9
type input "thung"
click at [366, 107] on input "0" at bounding box center [387, 111] width 48 height 9
click at [364, 107] on input "0" at bounding box center [387, 111] width 48 height 9
type input "10"
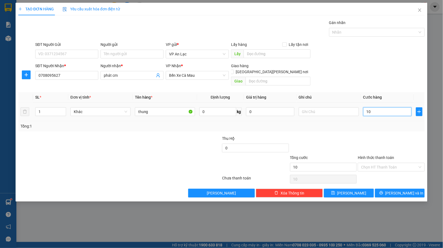
type input "10"
type input "100"
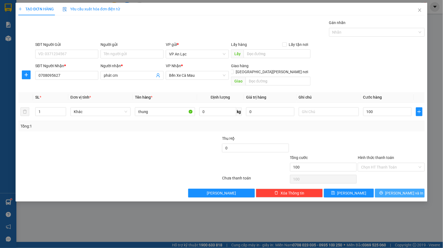
type input "100.000"
click at [379, 189] on button "[PERSON_NAME] và In" at bounding box center [400, 193] width 50 height 9
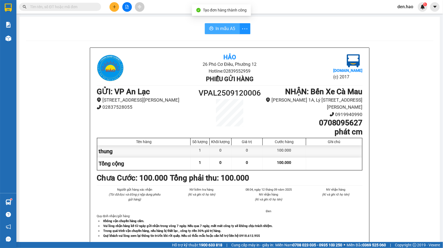
click at [224, 30] on span "In mẫu A5" at bounding box center [226, 28] width 20 height 7
click at [83, 6] on input "text" at bounding box center [62, 7] width 64 height 6
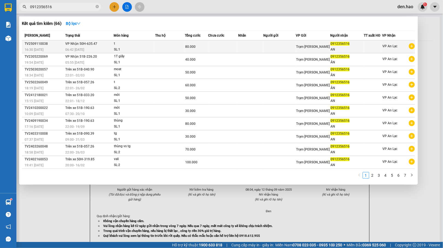
type input "0912356516"
click at [198, 46] on div "80.000" at bounding box center [196, 47] width 23 height 6
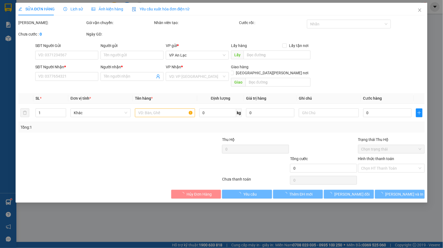
type input "0912356516"
type input "AN"
type input "80.000"
type input "0"
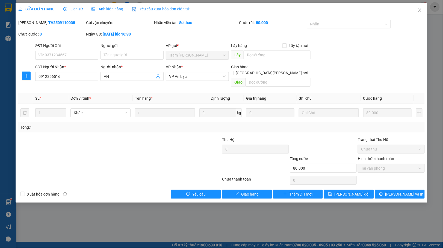
click at [105, 10] on span "Ảnh kiện hàng" at bounding box center [108, 9] width 32 height 4
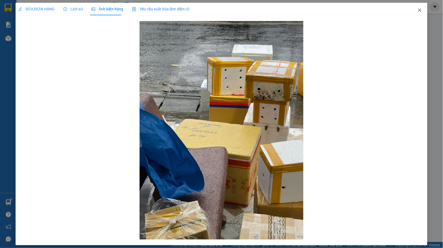
click at [418, 11] on icon "close" at bounding box center [420, 10] width 4 height 4
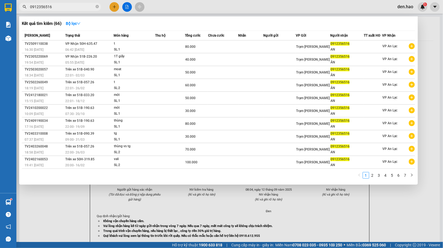
click at [67, 8] on input "0912356516" at bounding box center [62, 7] width 64 height 6
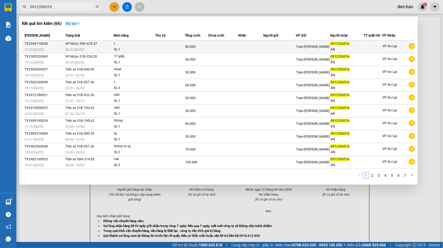
click at [196, 47] on div "80.000" at bounding box center [196, 47] width 23 height 6
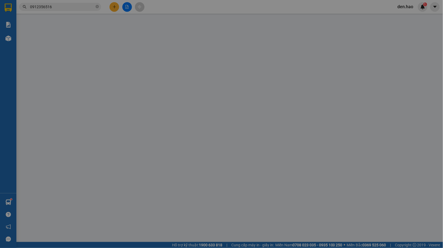
type input "0912356516"
type input "AN"
type input "80.000"
type input "0"
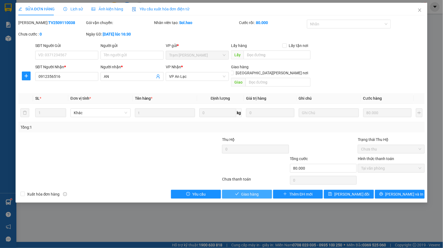
click at [255, 191] on span "Giao hàng" at bounding box center [249, 194] width 17 height 6
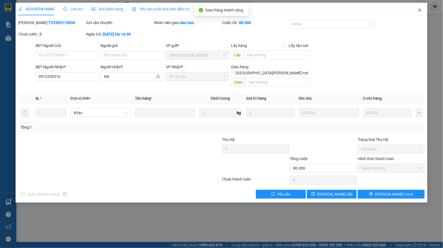
click at [419, 8] on icon "close" at bounding box center [420, 10] width 4 height 4
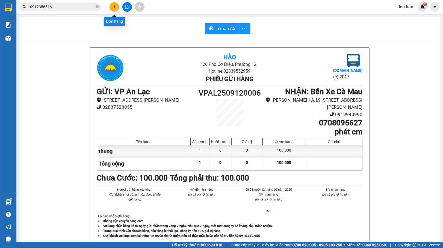
click at [115, 9] on button at bounding box center [115, 7] width 10 height 10
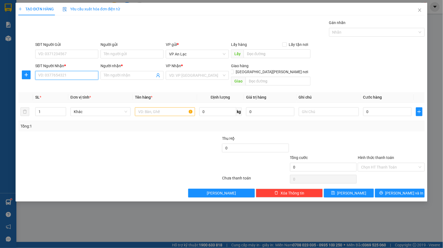
click at [73, 79] on input "SĐT Người Nhận *" at bounding box center [66, 75] width 63 height 9
click at [68, 86] on div "0944087100 - giỏi" at bounding box center [67, 87] width 57 height 6
type input "0944087100"
type input "giỏi"
type input "30.000"
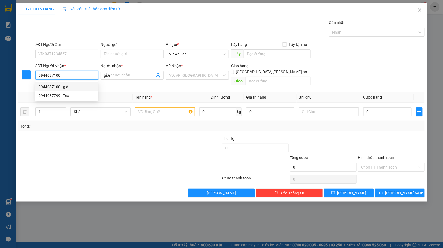
type input "30.000"
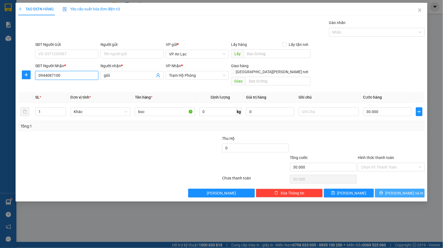
type input "0944087100"
click at [399, 190] on span "[PERSON_NAME] và In" at bounding box center [405, 193] width 38 height 6
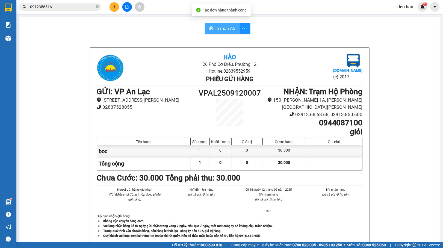
click at [226, 30] on span "In mẫu A5" at bounding box center [226, 28] width 20 height 7
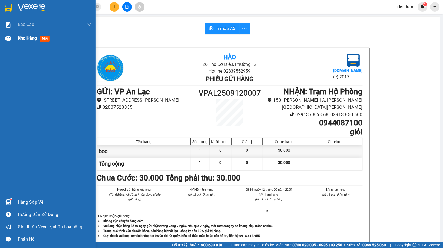
click at [9, 41] on div at bounding box center [9, 39] width 10 height 10
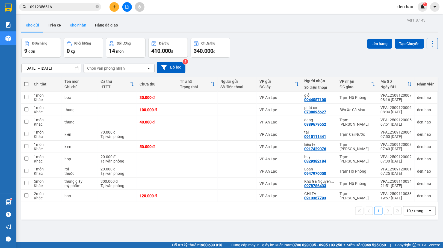
click at [77, 23] on button "Kho nhận" at bounding box center [77, 25] width 25 height 13
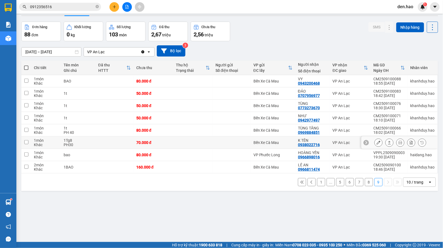
scroll to position [25, 0]
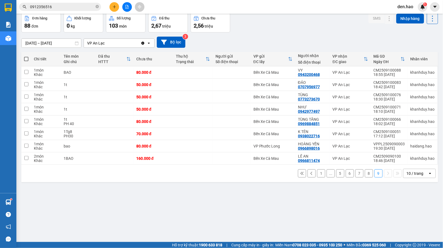
click at [365, 176] on button "8" at bounding box center [369, 173] width 8 height 8
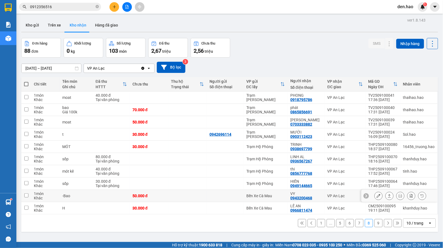
scroll to position [25, 0]
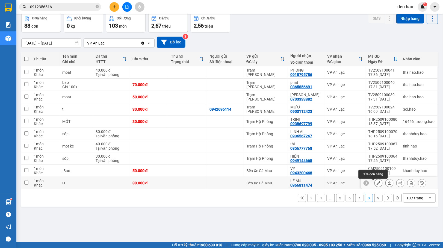
click at [375, 185] on button at bounding box center [379, 183] width 8 height 10
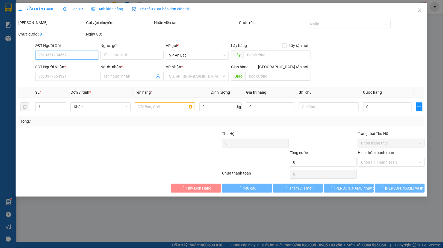
type input "0966811474"
type input "LÊ AN"
type input "30.000"
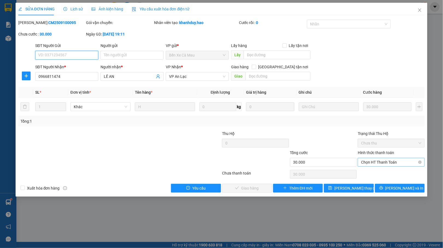
click at [380, 162] on span "Chọn HT Thanh Toán" at bounding box center [391, 162] width 60 height 8
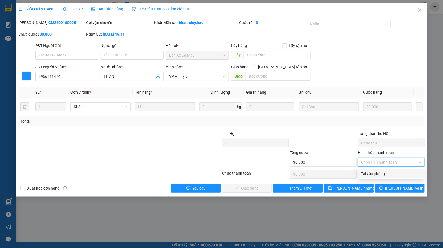
click at [372, 173] on div "Tại văn phòng" at bounding box center [391, 174] width 60 height 6
type input "0"
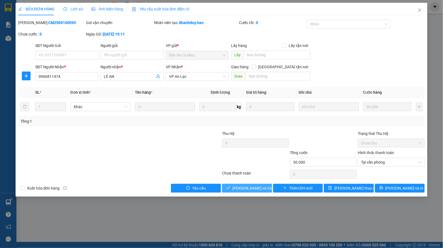
click at [255, 185] on button "[PERSON_NAME] và Giao hàng" at bounding box center [247, 188] width 50 height 9
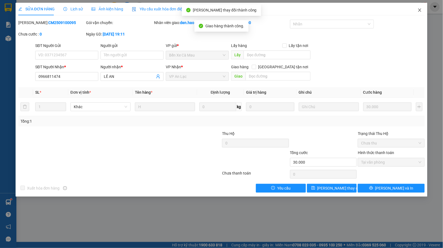
click at [423, 9] on span "Close" at bounding box center [419, 10] width 15 height 15
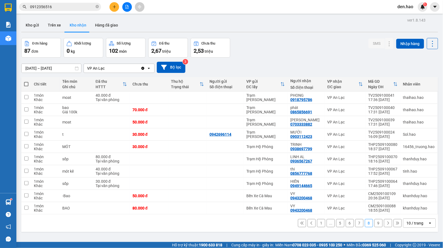
click at [375, 226] on button "9" at bounding box center [379, 223] width 8 height 8
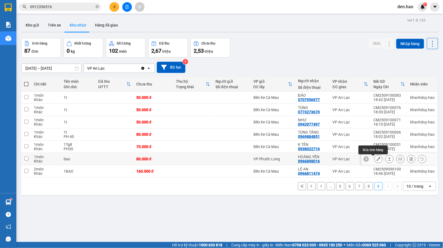
click at [377, 158] on icon at bounding box center [379, 159] width 4 height 4
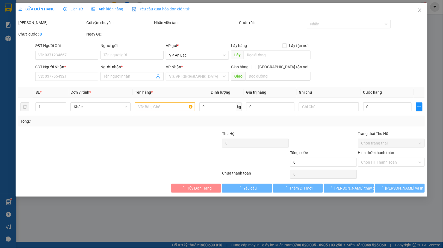
type input "0966898016"
type input "HOÀNG YẾN"
type input "80.000"
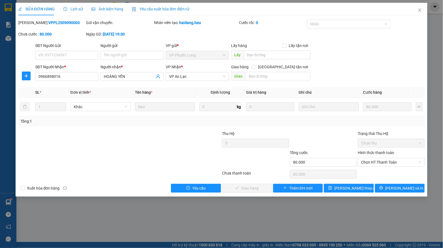
click at [68, 7] on span "Lịch sử" at bounding box center [72, 9] width 19 height 4
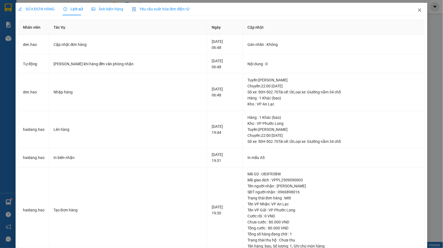
click at [418, 8] on icon "close" at bounding box center [420, 10] width 4 height 4
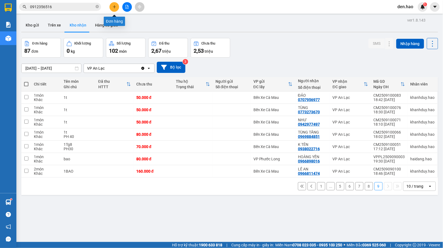
click at [117, 9] on button at bounding box center [115, 7] width 10 height 10
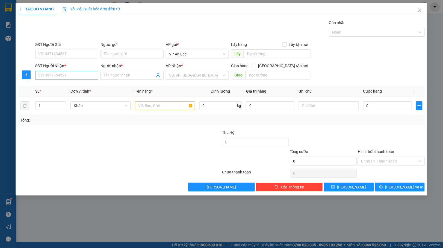
drag, startPoint x: 75, startPoint y: 70, endPoint x: 73, endPoint y: 73, distance: 3.0
click at [74, 72] on div "SĐT Người Nhận * VD: 0377654321" at bounding box center [66, 72] width 63 height 19
click at [73, 73] on input "SĐT Người Nhận *" at bounding box center [66, 75] width 63 height 9
click at [72, 87] on div "0932886656 - TRÂm" at bounding box center [67, 87] width 57 height 6
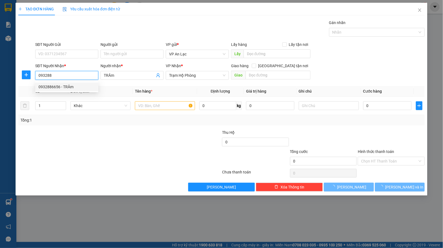
type input "0932886656"
type input "TRÂm"
type input "40.000"
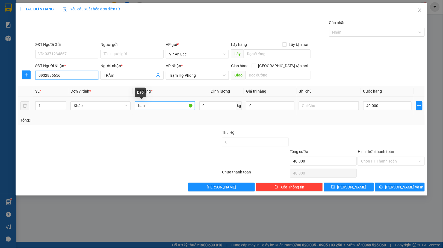
type input "0932886656"
click at [157, 107] on input "bao" at bounding box center [165, 105] width 60 height 9
type input "b"
type input "boc"
click at [392, 110] on input "40.000" at bounding box center [387, 105] width 48 height 9
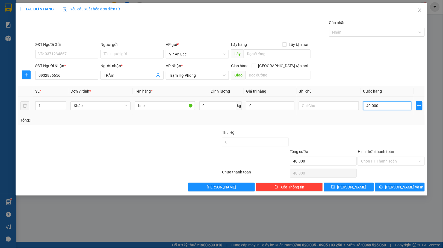
type input "0"
click at [364, 108] on input "0" at bounding box center [387, 105] width 48 height 9
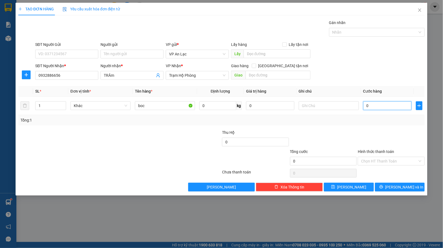
type input "30"
type input "30.000"
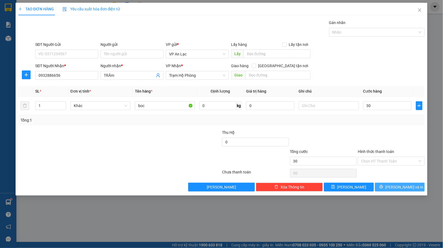
type input "30.000"
click at [399, 184] on button "[PERSON_NAME] và In" at bounding box center [400, 187] width 50 height 9
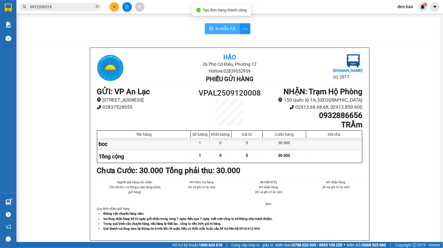
click at [216, 25] on span "In mẫu A5" at bounding box center [226, 28] width 20 height 7
click at [278, 30] on div "In mẫu A5" at bounding box center [230, 28] width 408 height 11
click at [115, 10] on button at bounding box center [115, 7] width 10 height 10
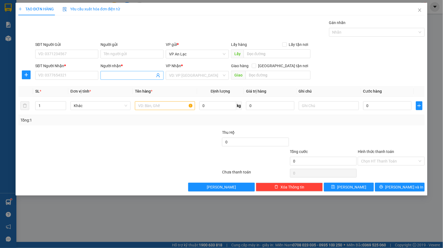
click at [108, 77] on input "Người nhận *" at bounding box center [129, 75] width 51 height 6
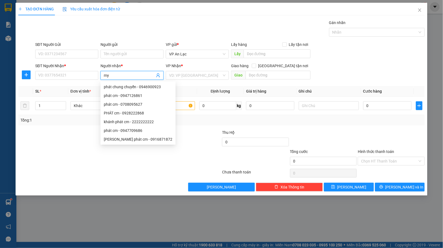
type input "my v"
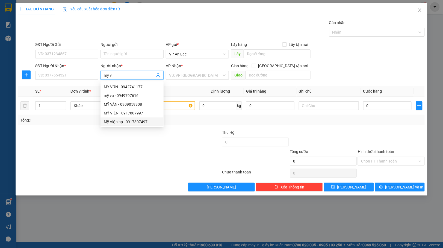
click at [130, 117] on div "Mỹ Viện hp - 0917307497" at bounding box center [132, 121] width 63 height 9
type input "0917307497"
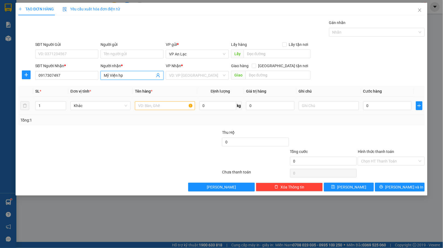
type input "Mỹ Viện hp"
click at [155, 105] on input "text" at bounding box center [165, 105] width 60 height 9
type input "thung"
click at [364, 105] on input "0" at bounding box center [387, 105] width 48 height 9
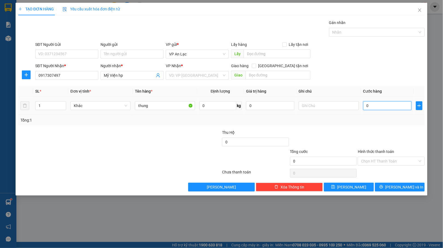
type input "20"
type input "20.000"
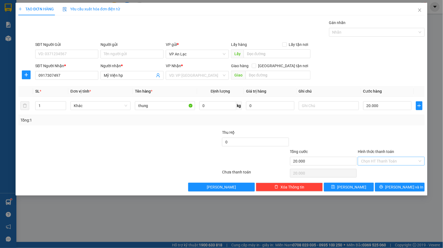
click at [396, 159] on input "Hình thức thanh toán" at bounding box center [389, 161] width 57 height 8
click at [383, 171] on div "Tại văn phòng" at bounding box center [391, 173] width 60 height 6
type input "0"
click at [389, 185] on button "[PERSON_NAME] và In" at bounding box center [400, 187] width 50 height 9
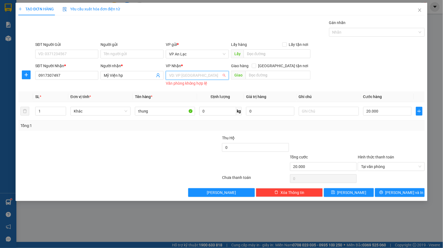
click at [191, 75] on input "search" at bounding box center [195, 75] width 53 height 8
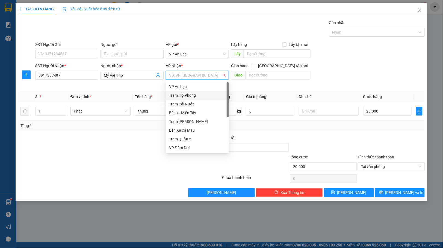
click at [180, 95] on div "Trạm Hộ Phòng" at bounding box center [197, 95] width 57 height 6
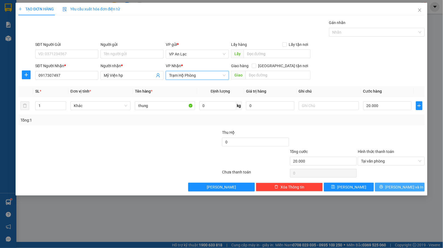
click at [389, 192] on button "[PERSON_NAME] và In" at bounding box center [400, 187] width 50 height 9
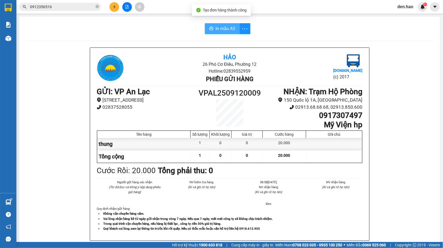
click at [220, 31] on span "In mẫu A5" at bounding box center [226, 28] width 20 height 7
click at [114, 6] on icon "plus" at bounding box center [115, 7] width 4 height 4
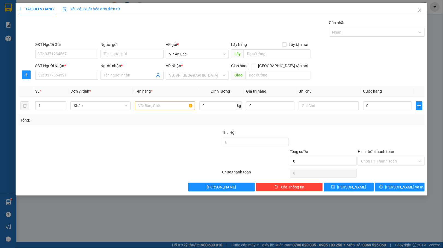
click at [56, 70] on div "SĐT Người Nhận *" at bounding box center [66, 67] width 63 height 8
click at [56, 79] on input "SĐT Người Nhận *" at bounding box center [66, 75] width 63 height 9
click at [72, 88] on div "0918153308 - Khôi" at bounding box center [67, 87] width 57 height 6
type input "0918153308"
type input "Khôi"
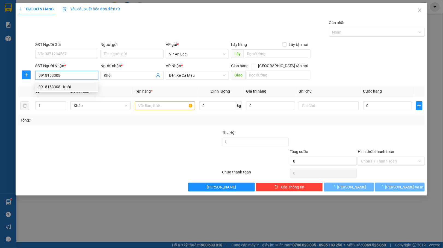
type input "50.000"
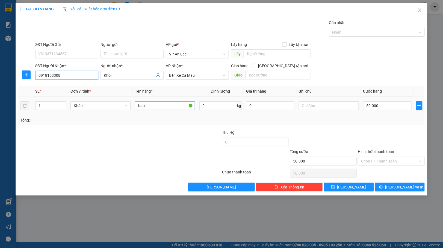
type input "0918153308"
click at [158, 106] on input "bao" at bounding box center [165, 105] width 60 height 9
type input "boc"
click at [389, 106] on input "50.000" at bounding box center [387, 105] width 48 height 9
type input "0"
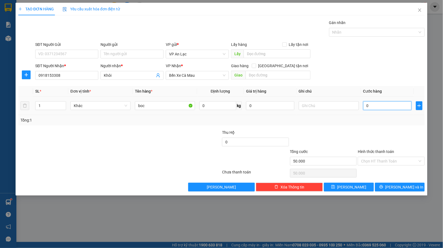
type input "0"
click at [365, 108] on input "0" at bounding box center [387, 105] width 48 height 9
type input "40"
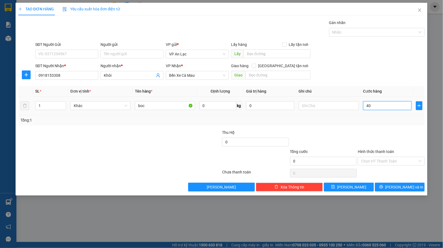
type input "40"
type input "40.000"
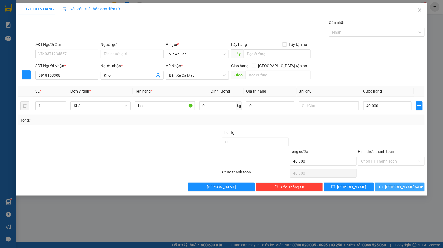
click at [398, 189] on span "[PERSON_NAME] và In" at bounding box center [405, 187] width 38 height 6
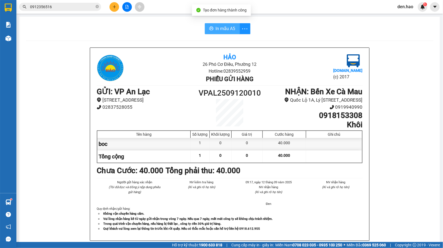
click at [226, 28] on span "In mẫu A5" at bounding box center [226, 28] width 20 height 7
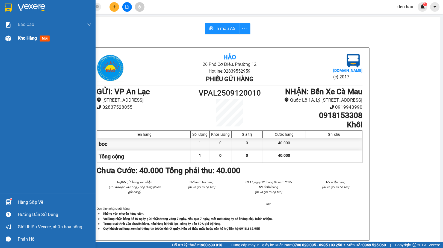
click at [13, 42] on div at bounding box center [9, 39] width 10 height 10
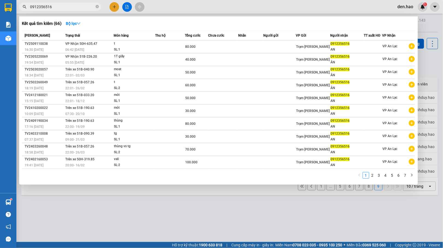
click at [95, 6] on span "0912356516" at bounding box center [60, 7] width 82 height 8
click at [96, 6] on span "0912356516" at bounding box center [60, 7] width 82 height 8
click at [96, 7] on icon "close-circle" at bounding box center [97, 6] width 3 height 3
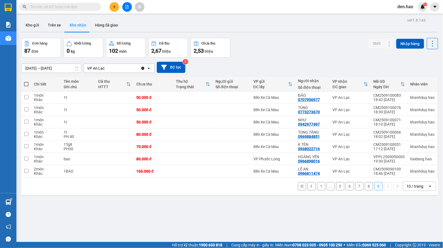
click at [412, 188] on div "10 / trang" at bounding box center [415, 186] width 17 height 5
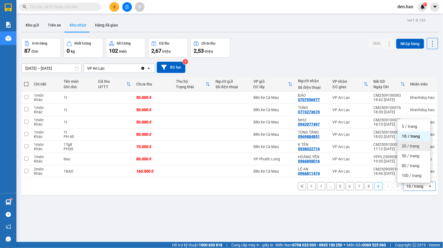
click at [415, 147] on span "20 / trang" at bounding box center [410, 145] width 17 height 5
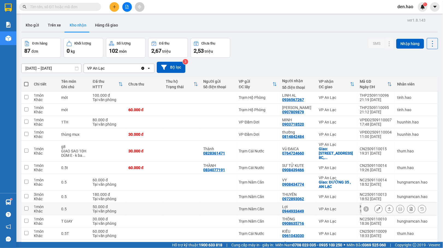
scroll to position [129, 0]
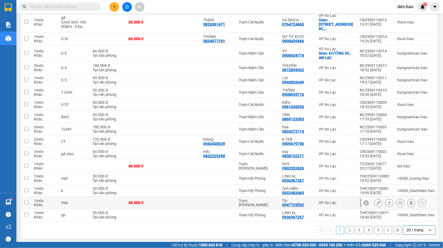
click at [276, 201] on div "Trạm [PERSON_NAME]" at bounding box center [258, 203] width 38 height 9
checkbox input "true"
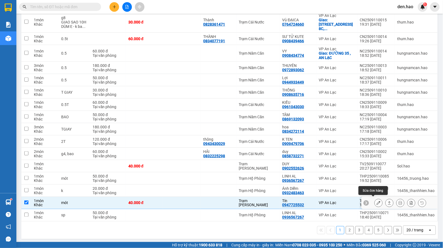
click at [375, 204] on button at bounding box center [379, 203] width 8 height 10
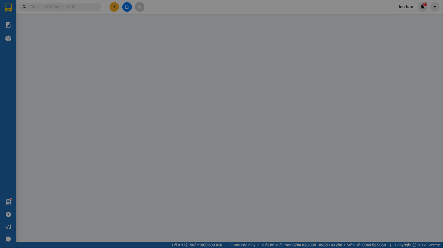
type input "0947725532"
type input "Tín"
type input "40.000"
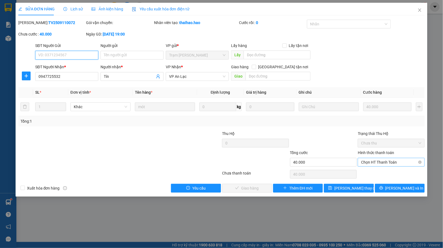
click at [404, 163] on span "Chọn HT Thanh Toán" at bounding box center [391, 162] width 60 height 8
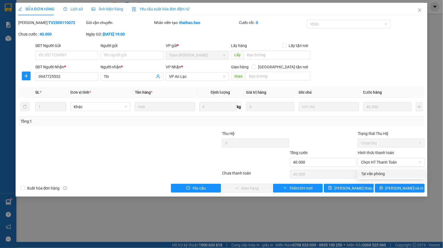
click at [403, 169] on div "Total Paid Fee 0 Total UnPaid Fee 40.000 Cash Collection Total Fee Mã ĐH: TV250…" at bounding box center [221, 106] width 407 height 173
drag, startPoint x: 398, startPoint y: 170, endPoint x: 405, endPoint y: 164, distance: 9.5
click at [405, 164] on div "Total Paid Fee 0 Total UnPaid Fee 40.000 Cash Collection Total Fee Mã ĐH: TV250…" at bounding box center [221, 106] width 407 height 173
drag, startPoint x: 405, startPoint y: 164, endPoint x: 404, endPoint y: 170, distance: 6.6
click at [405, 163] on span "Chọn HT Thanh Toán" at bounding box center [391, 162] width 60 height 8
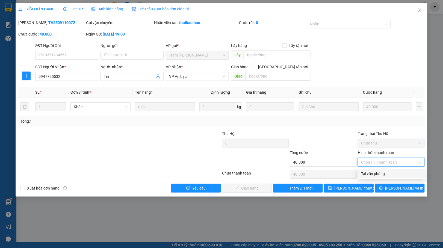
click at [404, 171] on div "Tại văn phòng" at bounding box center [391, 174] width 60 height 6
type input "0"
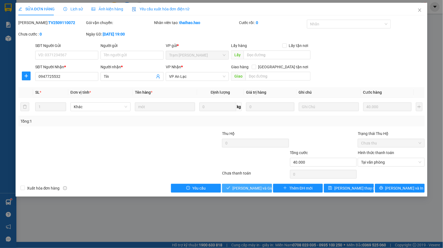
click at [256, 190] on span "[PERSON_NAME] và Giao hàng" at bounding box center [259, 188] width 52 height 6
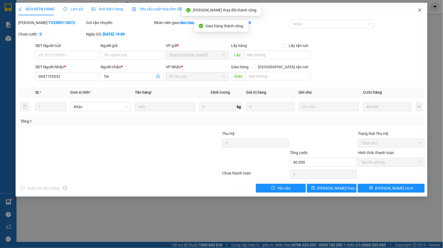
click at [426, 8] on span "Close" at bounding box center [419, 10] width 15 height 15
click at [426, 8] on div "1" at bounding box center [423, 7] width 10 height 10
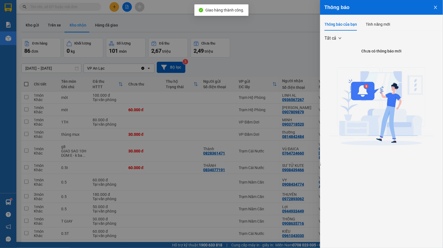
drag, startPoint x: 63, startPoint y: 44, endPoint x: 52, endPoint y: 32, distance: 16.1
click at [61, 42] on div at bounding box center [221, 124] width 443 height 248
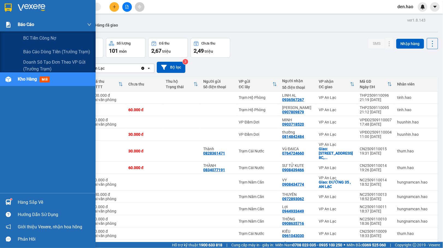
drag, startPoint x: 16, startPoint y: 28, endPoint x: 31, endPoint y: 24, distance: 15.8
click at [19, 27] on body "Kết quả tìm kiếm ( 66 ) Bộ lọc Mã ĐH Trạng thái Món hàng Thu hộ Tổng cước Chưa …" at bounding box center [221, 124] width 443 height 248
click at [31, 24] on span "Báo cáo" at bounding box center [26, 24] width 16 height 7
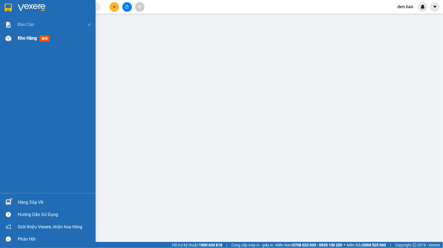
click at [20, 41] on span "Kho hàng" at bounding box center [27, 38] width 19 height 5
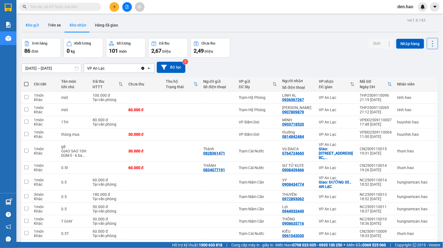
click at [34, 27] on button "Kho gửi" at bounding box center [32, 25] width 22 height 13
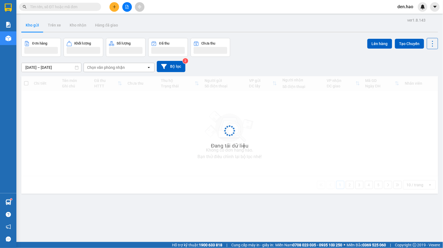
click at [34, 27] on button "Kho gửi" at bounding box center [32, 25] width 22 height 13
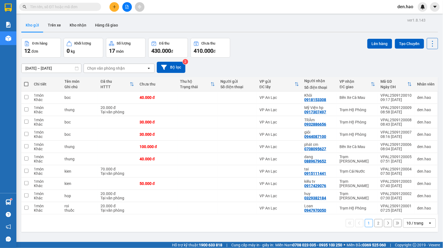
click at [414, 226] on div "10 / trang" at bounding box center [415, 222] width 17 height 5
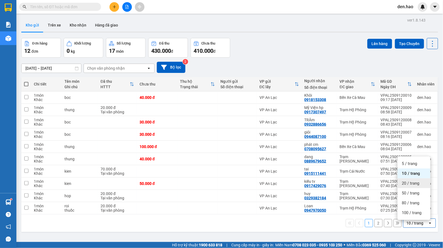
click at [413, 183] on span "20 / trang" at bounding box center [410, 183] width 17 height 5
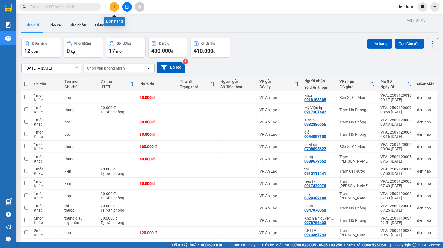
click at [114, 9] on button at bounding box center [115, 7] width 10 height 10
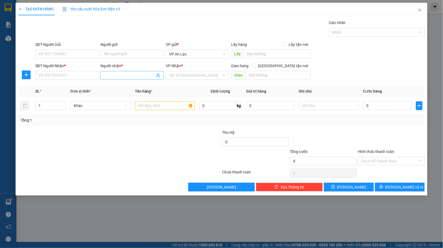
click at [118, 79] on span at bounding box center [132, 75] width 63 height 9
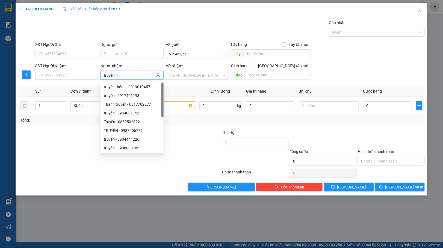
type input "truyền hp"
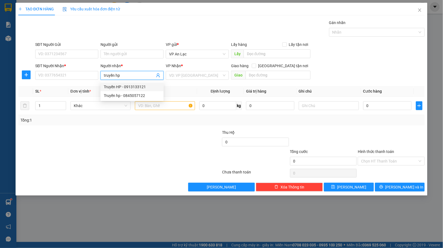
click at [150, 86] on div "Truyền HP - 0913133121" at bounding box center [132, 87] width 57 height 6
type input "0913133121"
type input "Truyền HP"
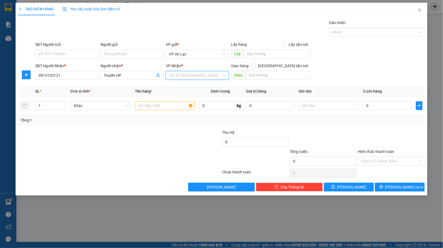
click at [204, 77] on input "search" at bounding box center [195, 75] width 53 height 8
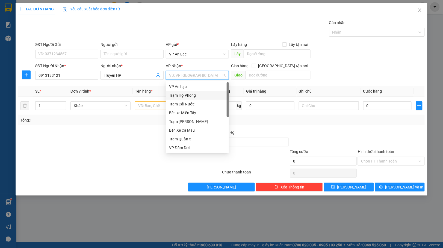
click at [208, 93] on div "Trạm Hộ Phòng" at bounding box center [197, 95] width 57 height 6
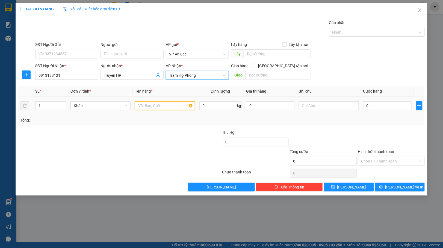
click at [173, 102] on input "text" at bounding box center [165, 105] width 60 height 9
type input "thùng giấy"
click at [387, 107] on input "0" at bounding box center [387, 105] width 48 height 9
type input "5"
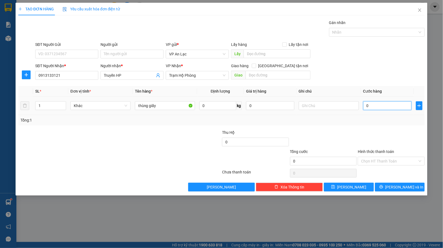
type input "5"
type input "50"
type input "50.000"
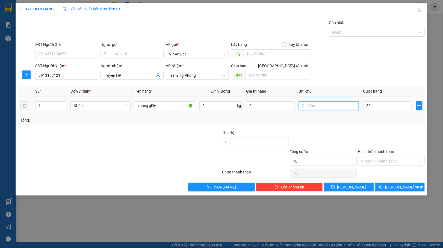
type input "50.000"
click at [333, 107] on input "text" at bounding box center [329, 105] width 60 height 9
type input "k bao bể"
drag, startPoint x: 368, startPoint y: 134, endPoint x: 439, endPoint y: 159, distance: 74.4
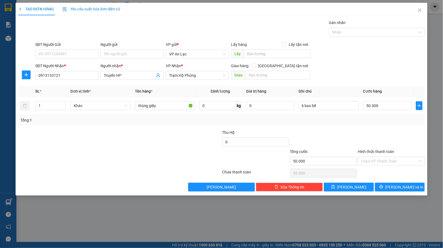
click at [370, 133] on div at bounding box center [391, 139] width 68 height 19
click at [421, 191] on button "[PERSON_NAME] và In" at bounding box center [400, 187] width 50 height 9
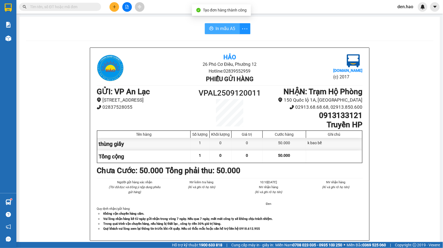
click at [221, 24] on button "In mẫu A5" at bounding box center [222, 28] width 35 height 11
click at [221, 25] on span "In mẫu A5" at bounding box center [226, 28] width 20 height 7
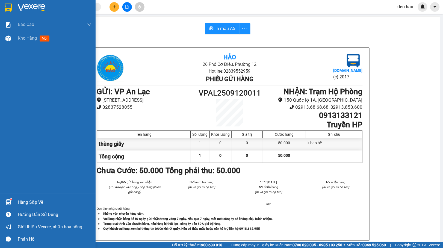
click at [15, 31] on div "Kho hàng mới" at bounding box center [48, 38] width 96 height 14
click at [15, 33] on div "Kho hàng mới" at bounding box center [48, 38] width 96 height 14
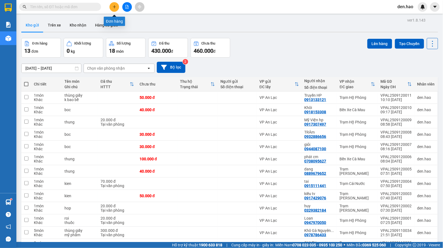
click at [117, 10] on button at bounding box center [115, 7] width 10 height 10
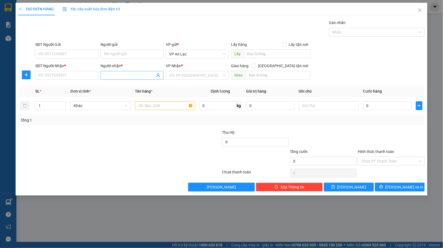
click at [117, 76] on input "Người nhận *" at bounding box center [129, 75] width 51 height 6
type input "mỹ viện"
click at [138, 86] on div "Mỹ Viện hp - 0917307497" at bounding box center [132, 87] width 57 height 6
type input "0917307497"
type input "Mỹ Viện hp"
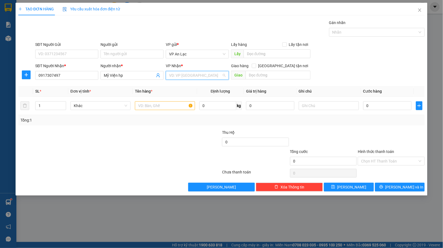
click at [193, 76] on input "search" at bounding box center [195, 75] width 53 height 8
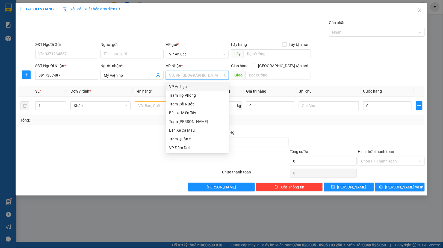
click at [201, 90] on div "VP An Lạc" at bounding box center [197, 86] width 63 height 9
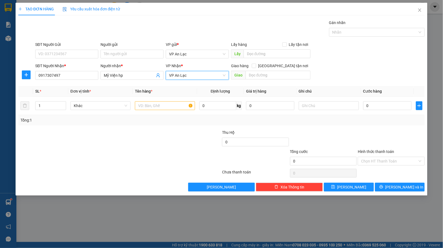
click at [204, 75] on span "VP An Lạc" at bounding box center [197, 75] width 57 height 8
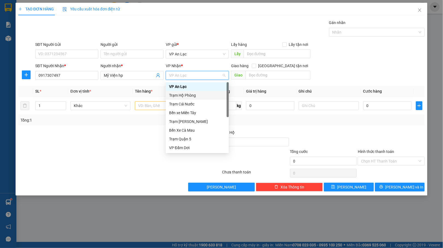
click at [204, 93] on div "Trạm Hộ Phòng" at bounding box center [197, 95] width 57 height 6
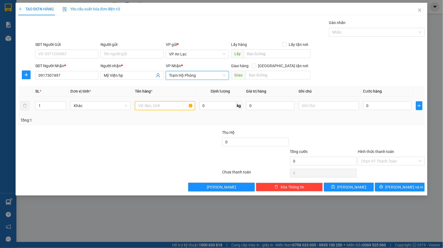
click at [177, 107] on input "text" at bounding box center [165, 105] width 60 height 9
type input "bao"
click at [389, 110] on input "0" at bounding box center [387, 105] width 48 height 9
type input "2"
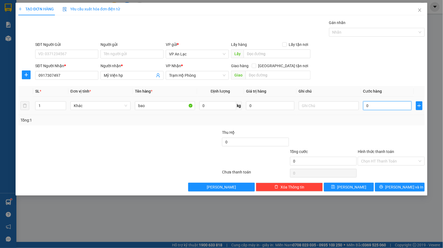
type input "2"
type input "20"
type input "200"
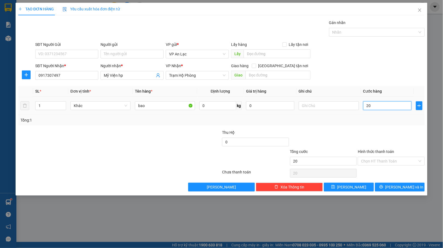
type input "200"
type input "20"
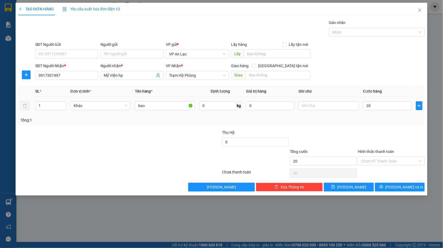
type input "20.000"
click at [395, 113] on td "20.000" at bounding box center [387, 106] width 53 height 18
click at [406, 165] on input "Hình thức thanh toán" at bounding box center [389, 161] width 57 height 8
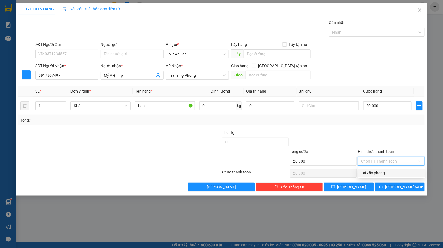
click at [402, 173] on div "Tại văn phòng" at bounding box center [391, 173] width 60 height 6
type input "0"
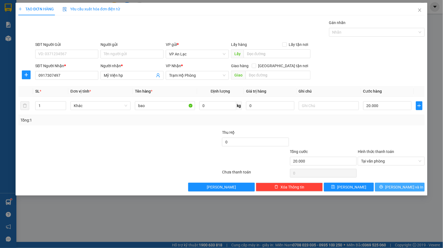
click at [398, 187] on span "[PERSON_NAME] và In" at bounding box center [405, 187] width 38 height 6
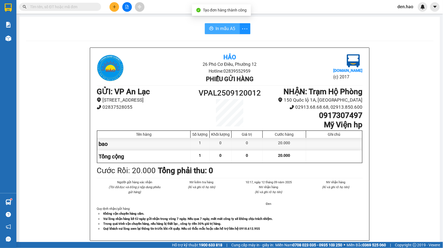
click at [227, 26] on span "In mẫu A5" at bounding box center [226, 28] width 20 height 7
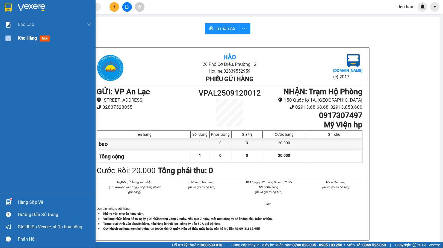
drag, startPoint x: 9, startPoint y: 42, endPoint x: 29, endPoint y: 37, distance: 20.2
click at [26, 38] on div "Kho hàng mới" at bounding box center [48, 38] width 96 height 14
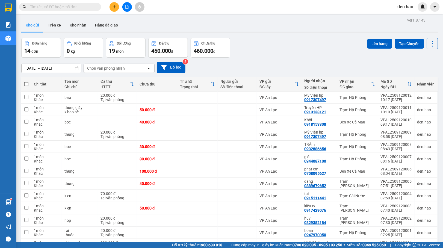
click at [68, 4] on input "text" at bounding box center [62, 7] width 64 height 6
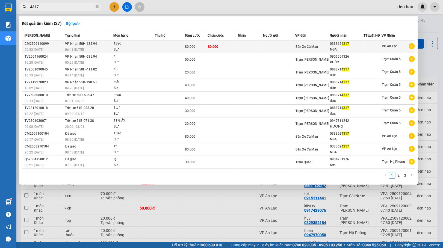
type input "4317"
click at [250, 44] on td at bounding box center [250, 46] width 25 height 13
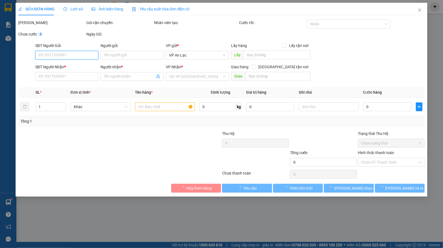
type input "0333624317"
type input "NGA"
type input "80.000"
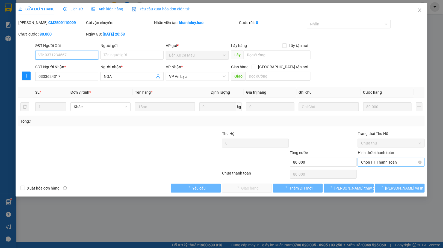
click at [390, 165] on span "Chọn HT Thanh Toán" at bounding box center [391, 162] width 60 height 8
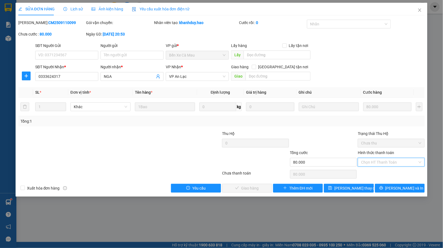
click at [389, 173] on div "Tại văn phòng" at bounding box center [391, 174] width 60 height 6
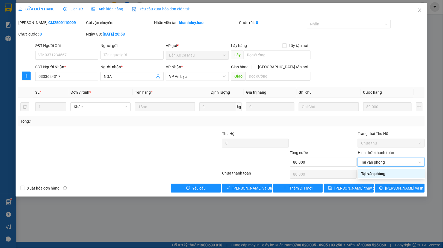
type input "0"
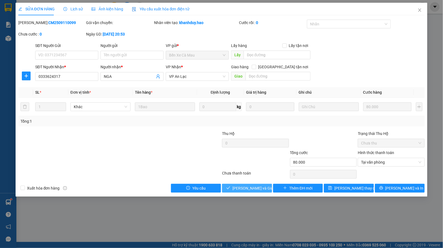
click at [261, 189] on span "[PERSON_NAME] và Giao hàng" at bounding box center [259, 188] width 52 height 6
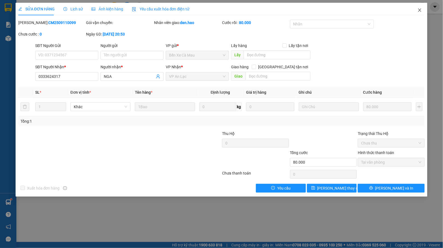
click at [420, 12] on icon "close" at bounding box center [420, 10] width 4 height 4
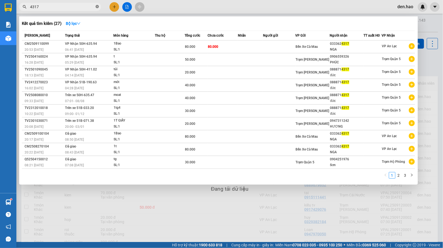
click at [97, 7] on icon "close-circle" at bounding box center [97, 6] width 3 height 3
click at [97, 7] on span at bounding box center [97, 7] width 3 height 6
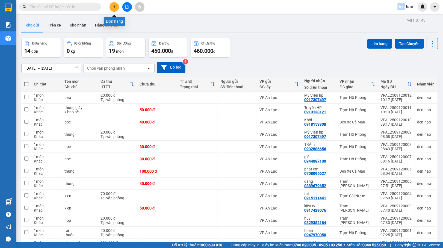
click at [115, 8] on icon "plus" at bounding box center [115, 7] width 4 height 4
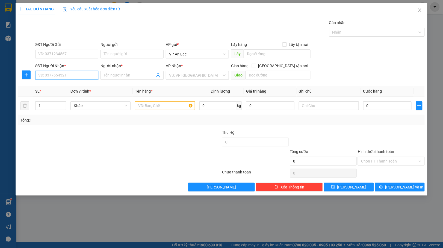
click at [42, 78] on input "SĐT Người Nhận *" at bounding box center [66, 75] width 63 height 9
type input "0945943997"
click at [139, 77] on input "Người nhận *" at bounding box center [129, 75] width 51 height 6
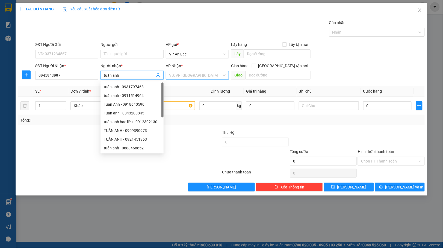
type input "tuấn anh"
click at [189, 73] on input "search" at bounding box center [195, 75] width 53 height 8
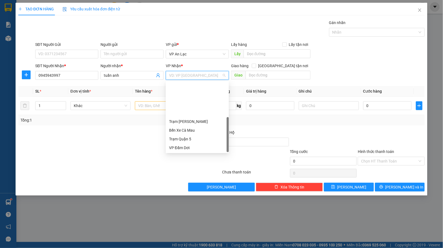
scroll to position [44, 0]
click at [189, 131] on div "VP [PERSON_NAME]" at bounding box center [197, 130] width 57 height 6
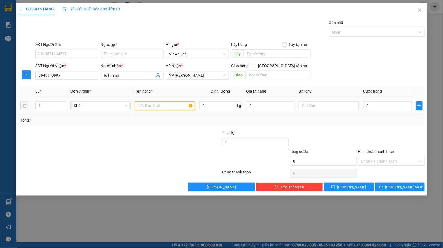
click at [161, 102] on input "text" at bounding box center [165, 105] width 60 height 9
type input "cannnn"
click at [330, 105] on input "text" at bounding box center [329, 105] width 60 height 9
drag, startPoint x: 383, startPoint y: 106, endPoint x: 384, endPoint y: 103, distance: 3.2
click at [383, 105] on input "0" at bounding box center [387, 105] width 48 height 9
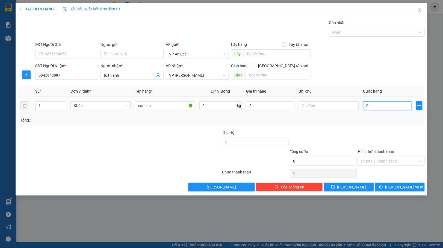
type input "3"
type input "30"
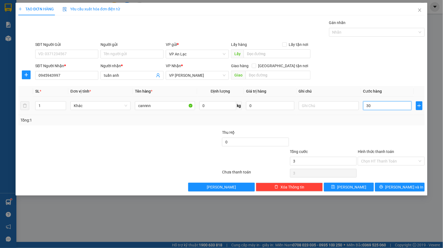
type input "30"
type input "30.000"
click at [386, 122] on div "Tổng: 1" at bounding box center [221, 120] width 402 height 6
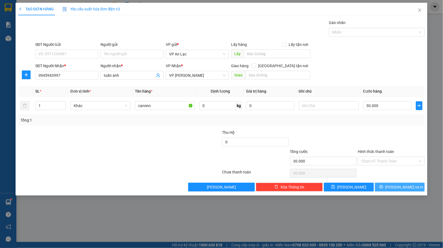
click at [402, 190] on span "[PERSON_NAME] và In" at bounding box center [405, 187] width 38 height 6
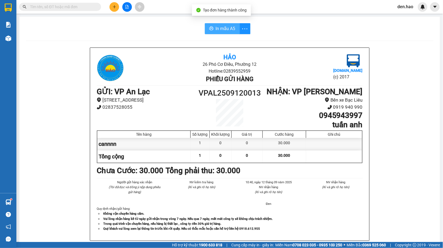
click at [228, 31] on span "In mẫu A5" at bounding box center [226, 28] width 20 height 7
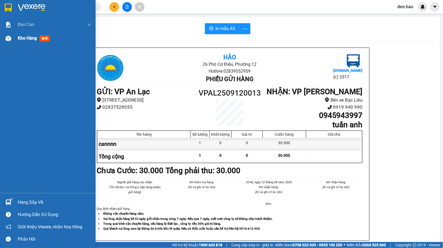
click at [21, 41] on div "Kho hàng mới" at bounding box center [35, 38] width 34 height 7
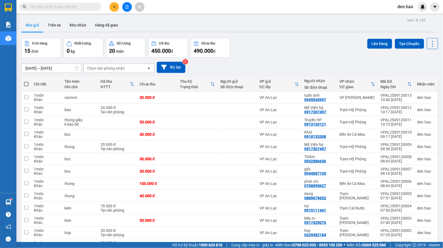
click at [117, 7] on button at bounding box center [115, 7] width 10 height 10
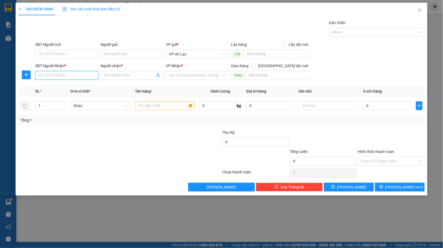
click at [77, 75] on input "SĐT Người Nhận *" at bounding box center [66, 75] width 63 height 9
click at [64, 87] on div "0814400677 - đào" at bounding box center [67, 87] width 57 height 6
type input "0814400677"
type input "đào"
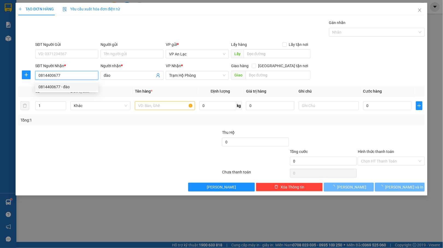
type input "30.000"
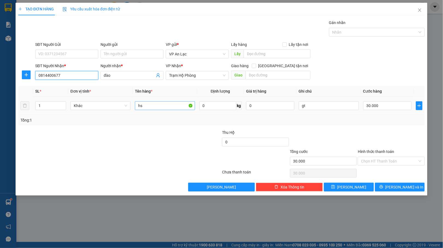
type input "0814400677"
click at [147, 105] on input "hs" at bounding box center [165, 105] width 60 height 9
type input "h"
type input "g"
type input "."
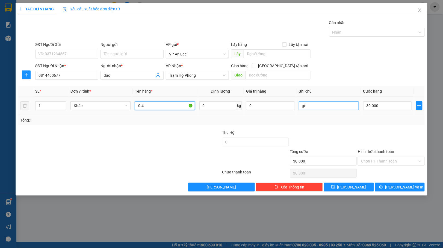
type input "0.4"
click at [330, 104] on input "gt" at bounding box center [329, 105] width 60 height 9
type input "g"
click at [406, 109] on input "30.000" at bounding box center [387, 105] width 48 height 9
click at [341, 106] on input "text" at bounding box center [329, 105] width 60 height 9
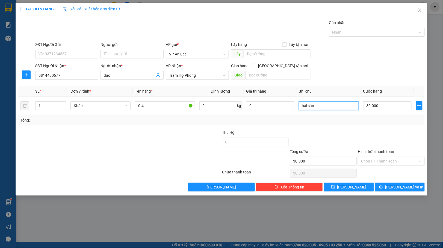
type input "hải sản"
click at [380, 128] on div "Transit Pickup Surcharge Ids Transit Deliver Surcharge Ids Transit Deliver Surc…" at bounding box center [221, 106] width 407 height 172
drag, startPoint x: 402, startPoint y: 188, endPoint x: 395, endPoint y: 125, distance: 64.0
click at [399, 130] on div "Transit Pickup Surcharge Ids Transit Deliver Surcharge Ids Transit Deliver Surc…" at bounding box center [221, 106] width 407 height 172
click at [381, 104] on input "30.000" at bounding box center [387, 105] width 48 height 9
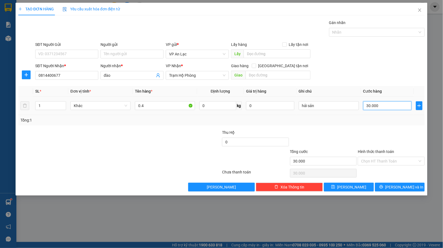
type input "4"
type input "40"
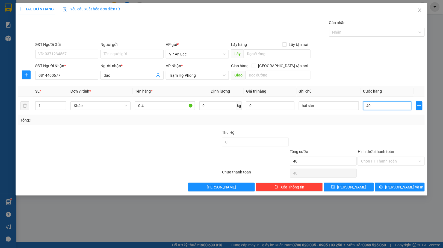
type input "40"
type input "40.000"
click at [382, 128] on div "Transit Pickup Surcharge Ids Transit Deliver Surcharge Ids Transit Deliver Surc…" at bounding box center [221, 106] width 407 height 172
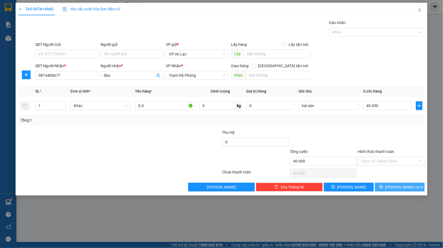
click at [405, 186] on span "[PERSON_NAME] và In" at bounding box center [405, 187] width 38 height 6
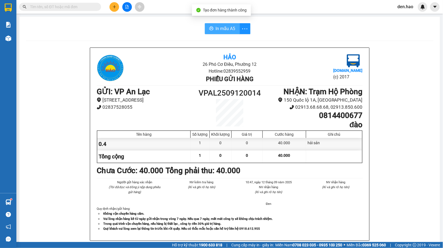
click at [231, 28] on span "In mẫu A5" at bounding box center [226, 28] width 20 height 7
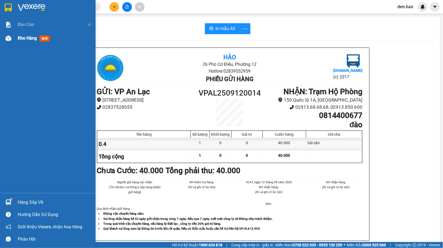
click at [20, 39] on span "Kho hàng" at bounding box center [27, 38] width 19 height 5
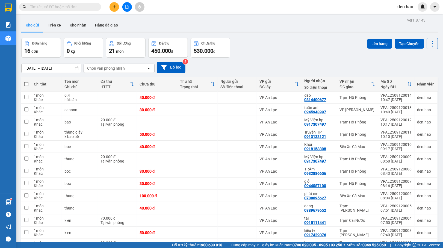
click at [107, 1] on div "Kết quả tìm kiếm ( 27 ) Bộ lọc Mã ĐH Trạng thái Món hàng Thu hộ Tổng cước Chưa …" at bounding box center [221, 7] width 443 height 14
click at [113, 5] on icon "plus" at bounding box center [115, 7] width 4 height 4
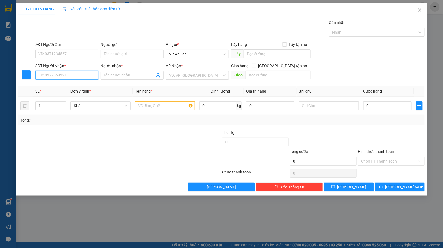
click at [89, 77] on input "SĐT Người Nhận *" at bounding box center [66, 75] width 63 height 9
click at [76, 86] on div "0945808980 - [PERSON_NAME]" at bounding box center [67, 87] width 57 height 6
type input "0945808980"
type input "[PERSON_NAME]"
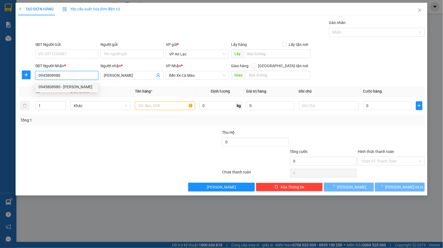
type input "40.000"
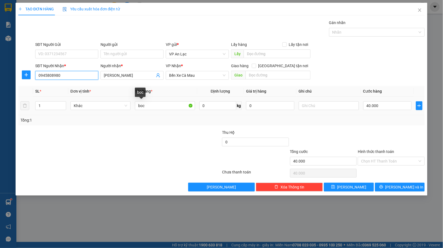
type input "0945808980"
drag, startPoint x: 170, startPoint y: 114, endPoint x: 174, endPoint y: 108, distance: 6.7
click at [171, 112] on td "boc" at bounding box center [165, 106] width 64 height 18
click at [174, 108] on input "boc" at bounding box center [165, 105] width 60 height 9
type input "b"
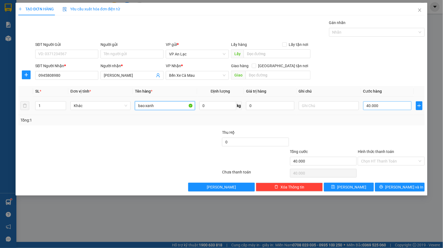
type input "bao xanh"
click at [374, 105] on input "40.000" at bounding box center [387, 105] width 48 height 9
type input "8"
type input "80"
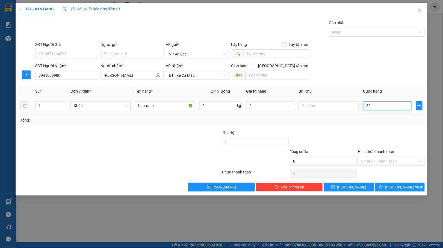
type input "80"
type input "80.000"
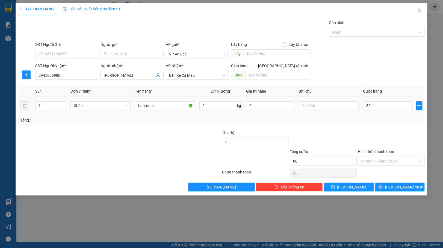
type input "80.000"
drag, startPoint x: 378, startPoint y: 122, endPoint x: 384, endPoint y: 134, distance: 12.7
click at [378, 123] on div "Tổng: 1" at bounding box center [221, 120] width 402 height 6
click at [398, 184] on button "[PERSON_NAME] và In" at bounding box center [400, 187] width 50 height 9
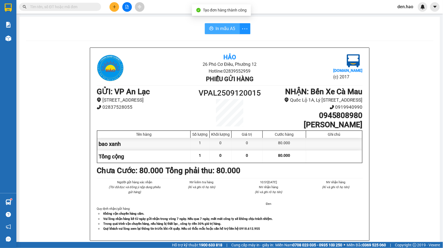
click at [223, 31] on span "In mẫu A5" at bounding box center [226, 28] width 20 height 7
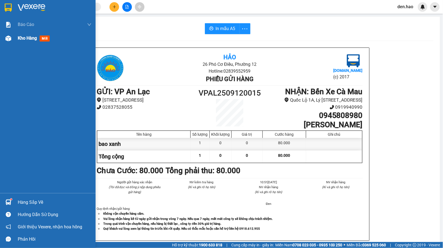
click at [15, 37] on div "Kho hàng mới" at bounding box center [48, 38] width 96 height 14
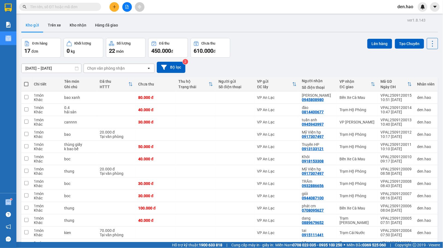
click at [90, 5] on input "text" at bounding box center [62, 7] width 64 height 6
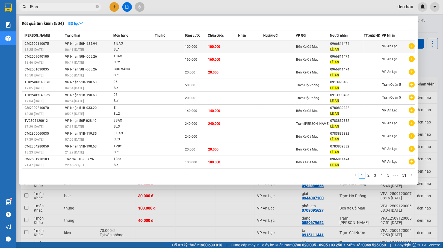
type input "lê an"
click at [276, 43] on td at bounding box center [279, 46] width 33 height 13
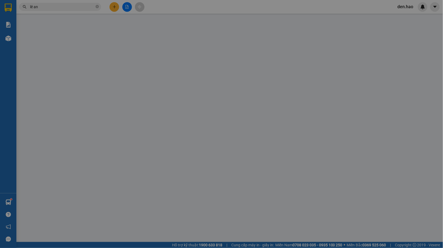
type input "0966811474"
type input "LÊ AN"
type input "100.000"
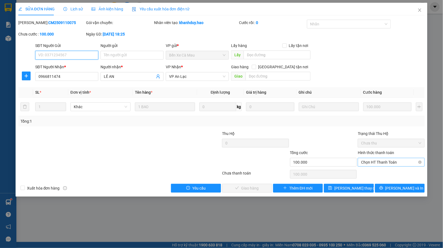
click at [397, 164] on span "Chọn HT Thanh Toán" at bounding box center [391, 162] width 60 height 8
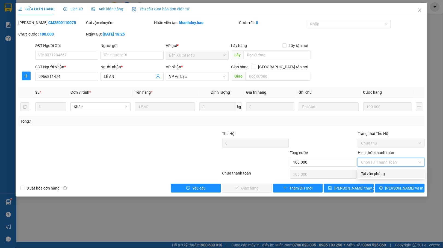
click at [396, 173] on div "Tại văn phòng" at bounding box center [391, 174] width 60 height 6
type input "0"
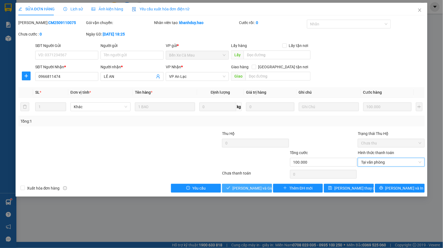
click at [255, 185] on button "[PERSON_NAME] và Giao hàng" at bounding box center [247, 188] width 50 height 9
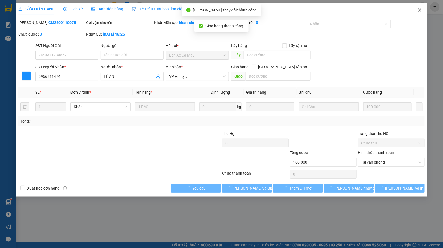
click at [423, 10] on span "Close" at bounding box center [419, 10] width 15 height 15
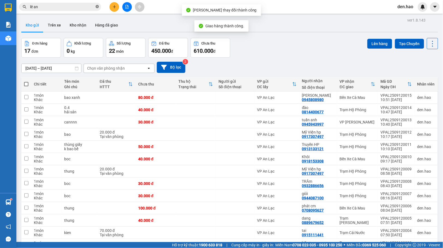
click at [98, 7] on span "lê an" at bounding box center [60, 7] width 82 height 8
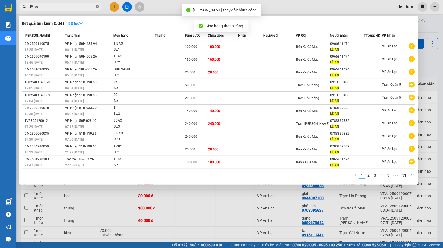
click at [98, 7] on icon "close-circle" at bounding box center [97, 6] width 3 height 3
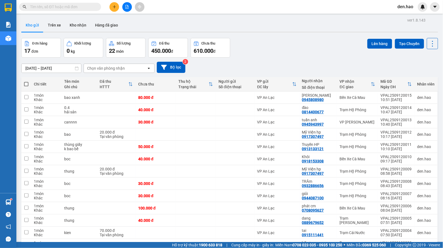
click at [98, 7] on span at bounding box center [97, 7] width 3 height 6
click at [113, 5] on button at bounding box center [115, 7] width 10 height 10
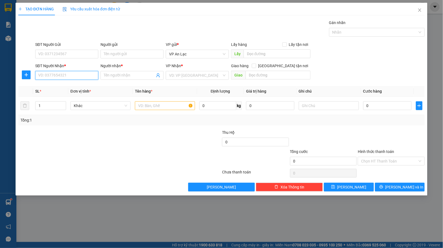
click at [61, 77] on input "SĐT Người Nhận *" at bounding box center [66, 75] width 63 height 9
type input "0917101767"
click at [70, 87] on div "0917101767 - Hên" at bounding box center [67, 87] width 57 height 6
type input "Hên"
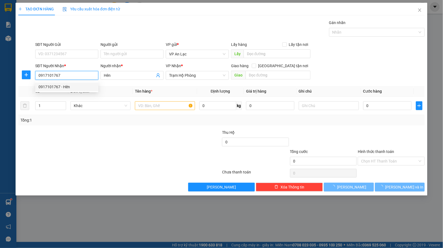
type input "40.000"
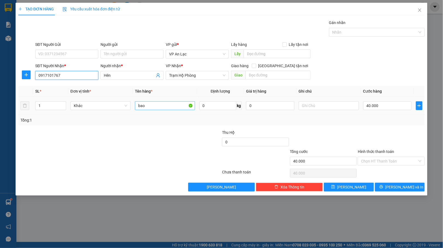
type input "0917101767"
click at [152, 108] on input "bao" at bounding box center [165, 105] width 60 height 9
type input "b"
type input "h"
click at [386, 103] on input "40.000" at bounding box center [387, 105] width 48 height 9
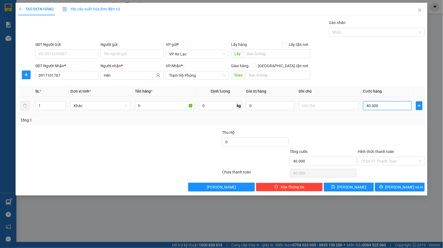
type input "3"
type input "30"
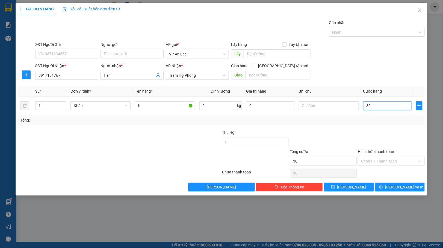
type input "30"
type input "30.000"
click at [375, 125] on div "Tổng: 1" at bounding box center [221, 120] width 407 height 10
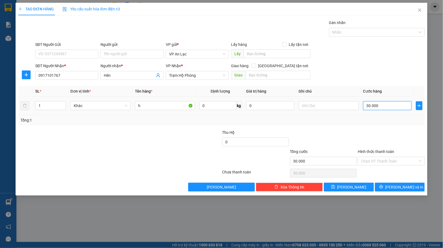
click at [410, 108] on input "30.000" at bounding box center [387, 105] width 48 height 9
type input "0"
type input "5"
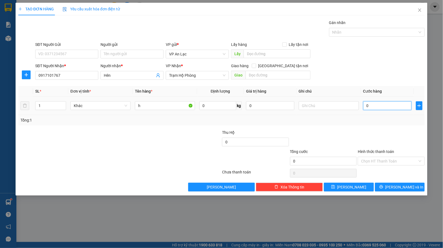
type input "5"
type input "050"
type input "50"
type input "050"
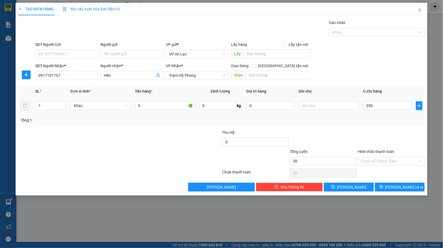
type input "50.000"
drag, startPoint x: 414, startPoint y: 117, endPoint x: 411, endPoint y: 120, distance: 3.7
click at [414, 119] on div "Tổng: 1" at bounding box center [221, 120] width 402 height 6
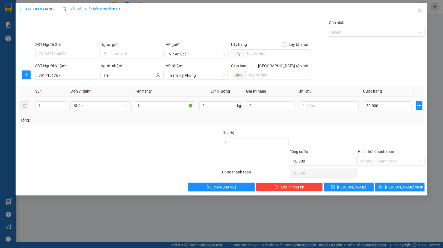
click at [325, 99] on td at bounding box center [329, 106] width 64 height 18
click at [326, 102] on input "text" at bounding box center [329, 105] width 60 height 9
type input "hk bao sống nhẹ tay dùm nha ae cá đóa"
click at [384, 128] on div "Transit Pickup Surcharge Ids Transit Deliver Surcharge Ids Transit Deliver Surc…" at bounding box center [221, 106] width 407 height 172
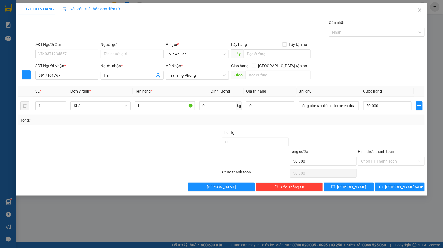
scroll to position [0, 0]
click at [397, 165] on input "Hình thức thanh toán" at bounding box center [389, 161] width 57 height 8
click at [397, 172] on div "Tại văn phòng" at bounding box center [391, 173] width 60 height 6
type input "0"
click at [398, 187] on span "[PERSON_NAME] và In" at bounding box center [405, 187] width 38 height 6
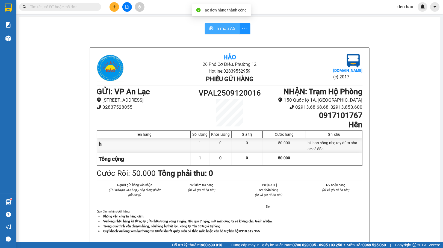
drag, startPoint x: 230, startPoint y: 29, endPoint x: 237, endPoint y: 36, distance: 9.9
click at [230, 29] on span "In mẫu A5" at bounding box center [226, 28] width 20 height 7
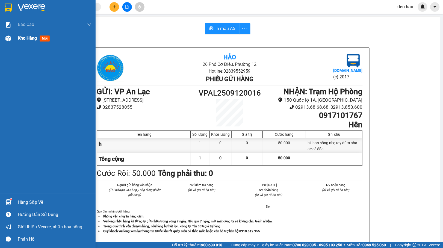
click at [20, 36] on span "Kho hàng" at bounding box center [27, 38] width 19 height 5
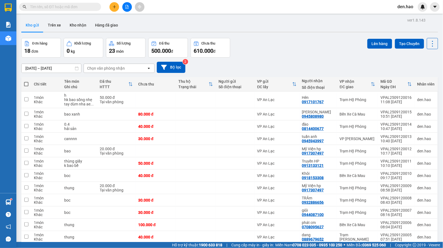
click at [69, 9] on input "text" at bounding box center [62, 7] width 64 height 6
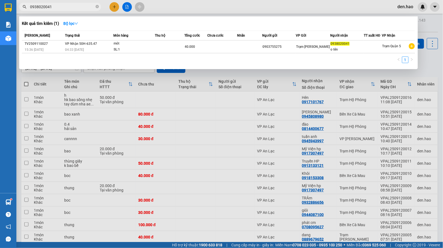
type input "0938020041"
drag, startPoint x: 99, startPoint y: 4, endPoint x: 99, endPoint y: 0, distance: 3.8
click at [99, 3] on div "0938020041" at bounding box center [53, 7] width 107 height 8
click at [98, 6] on span at bounding box center [97, 6] width 3 height 5
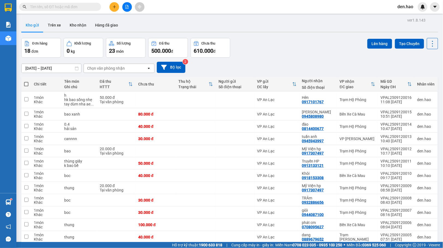
click at [90, 7] on input "text" at bounding box center [62, 7] width 64 height 6
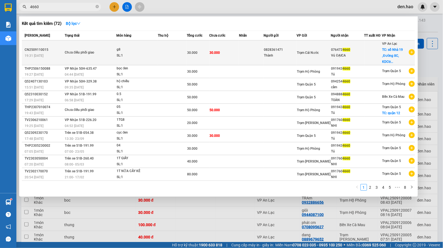
type input "4660"
click at [298, 51] on span "Trạm Cái Nước" at bounding box center [308, 53] width 22 height 4
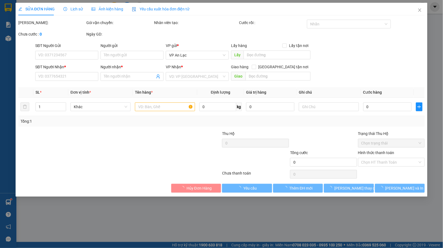
type input "0828361471"
type input "Thành"
type input "0764724660"
type input "Vủ ĐẠICA"
checkbox input "true"
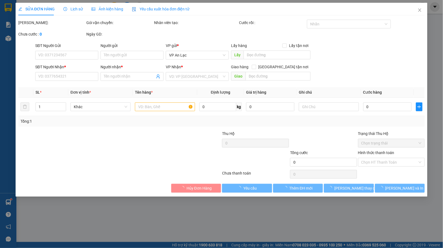
type input "số Nhà 19 ,Đường 8C, [GEOGRAPHIC_DATA],xã [GEOGRAPHIC_DATA], [GEOGRAPHIC_DATA]"
type input "30.000"
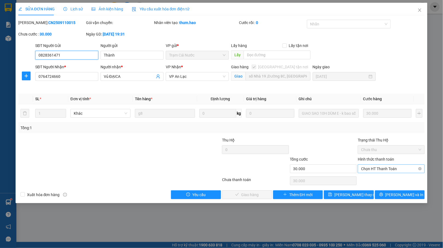
click at [381, 167] on span "Chọn HT Thanh Toán" at bounding box center [391, 169] width 60 height 8
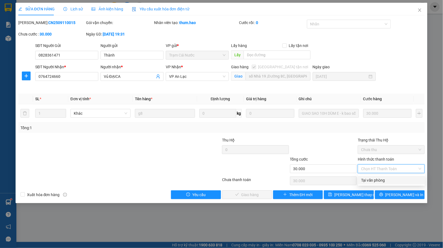
click at [372, 181] on div "Tại văn phòng" at bounding box center [391, 180] width 60 height 6
type input "0"
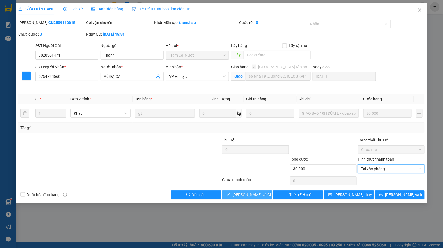
click at [258, 196] on span "[PERSON_NAME] và Giao hàng" at bounding box center [259, 195] width 52 height 6
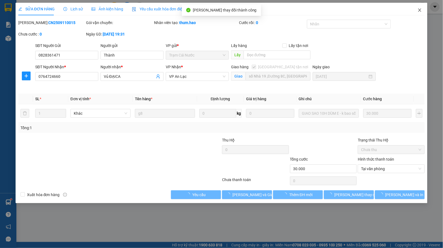
click at [417, 11] on span "Close" at bounding box center [419, 10] width 15 height 15
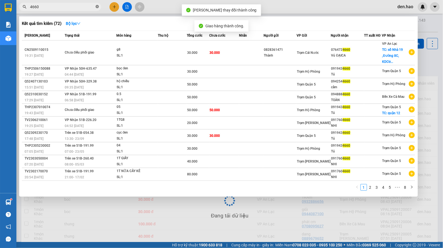
click at [97, 6] on icon "close-circle" at bounding box center [97, 6] width 3 height 3
click at [97, 6] on span at bounding box center [97, 7] width 3 height 6
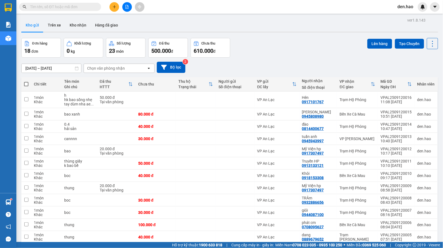
click at [93, 6] on input "text" at bounding box center [62, 7] width 64 height 6
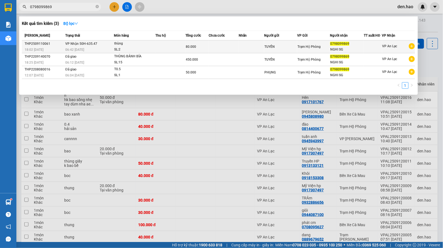
type input "0798099869"
click at [125, 45] on div "thùng" at bounding box center [134, 44] width 41 height 6
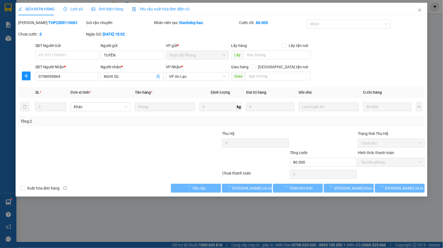
click at [110, 6] on div "Ảnh kiện hàng" at bounding box center [108, 9] width 32 height 13
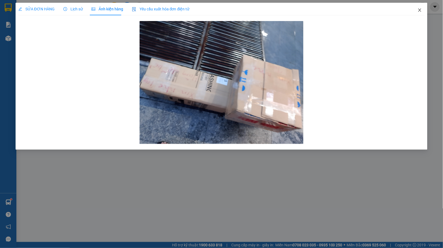
click at [422, 13] on span "Close" at bounding box center [419, 10] width 15 height 15
